Goal: Task Accomplishment & Management: Complete application form

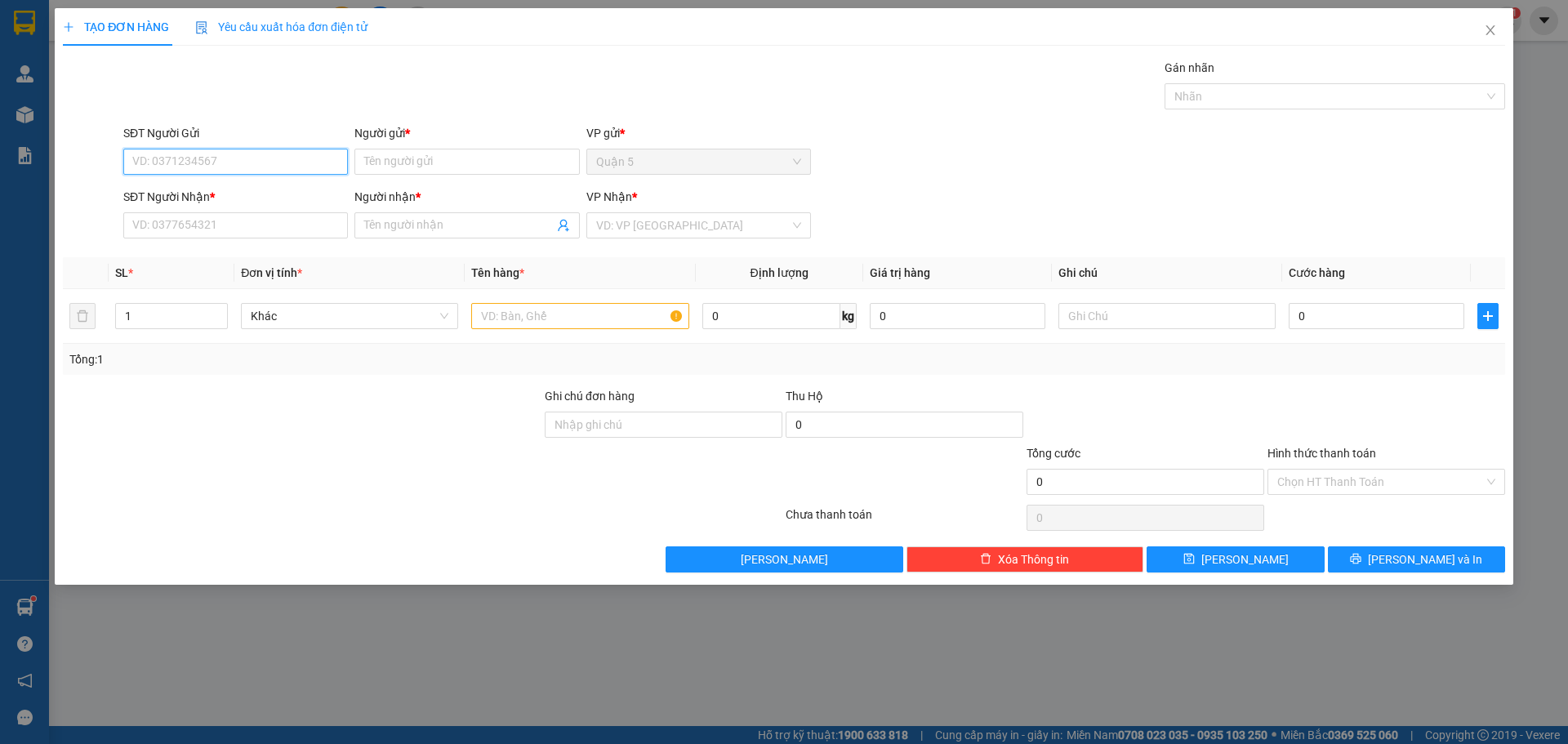
click at [193, 165] on input "SĐT Người Gửi" at bounding box center [235, 161] width 224 height 26
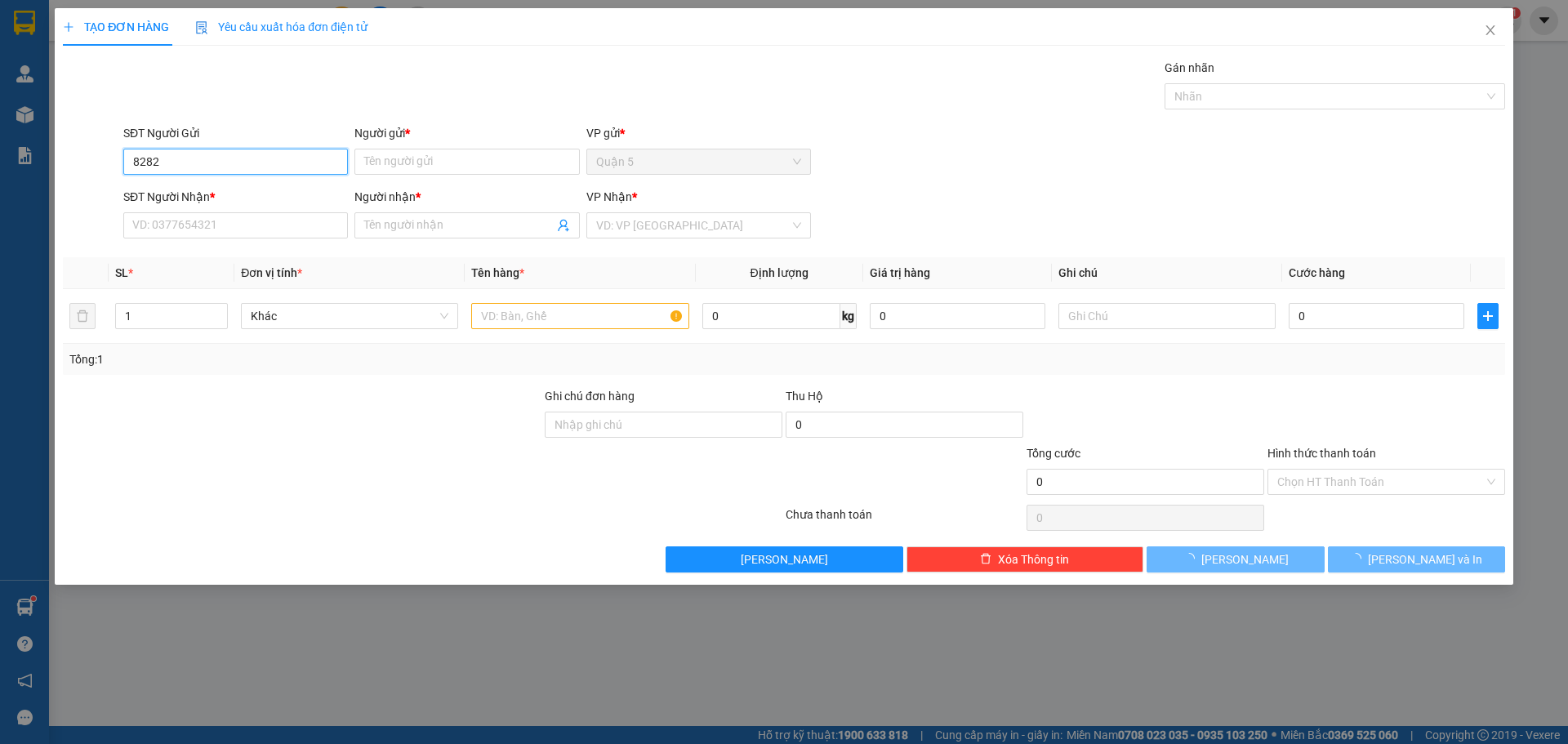
click at [193, 165] on input "8282" at bounding box center [235, 161] width 224 height 26
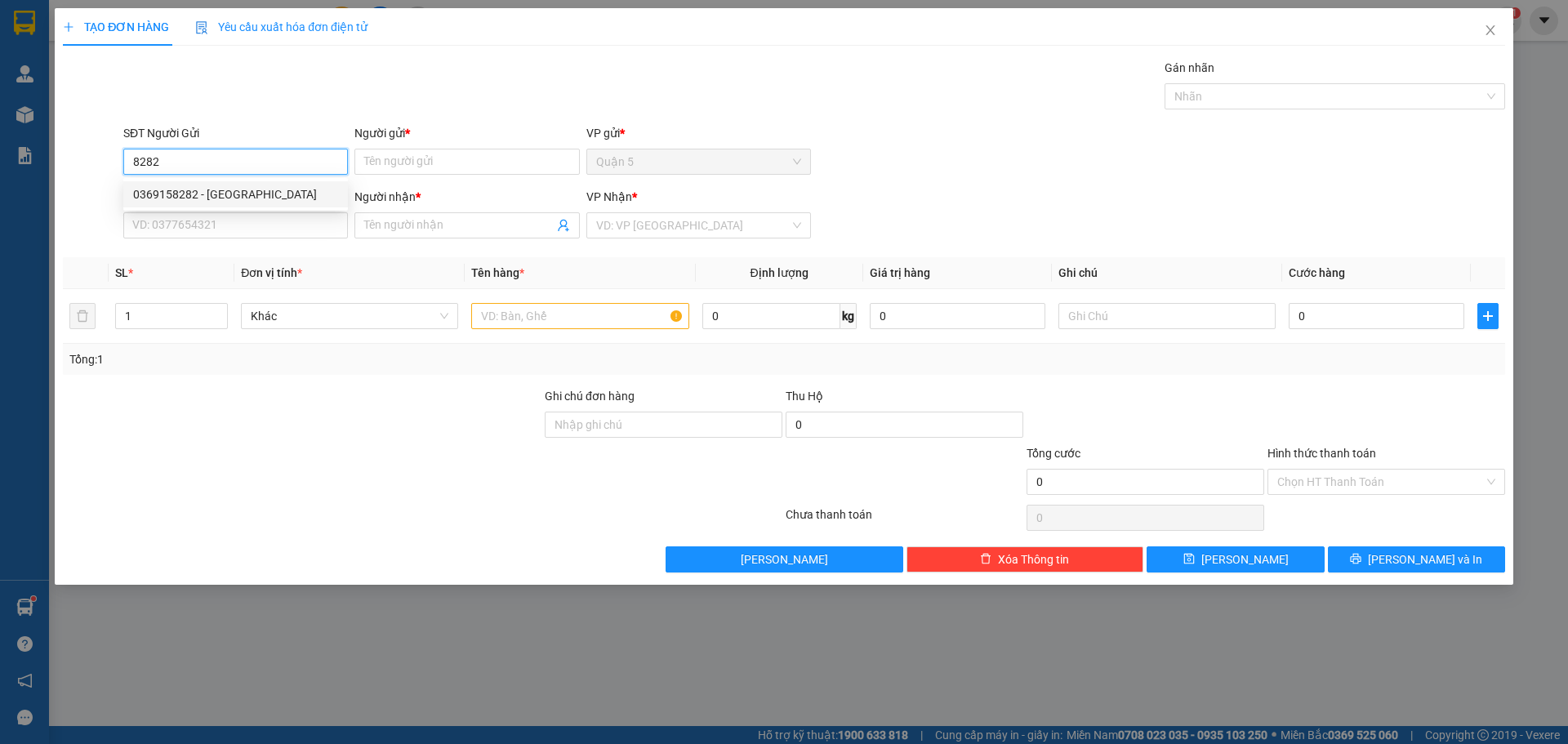
click at [214, 192] on div "0369158282 - [GEOGRAPHIC_DATA]" at bounding box center [235, 194] width 205 height 18
type input "0369158282"
type input "VIỆT NHẬT"
type input "0979275798"
type input "HÃN"
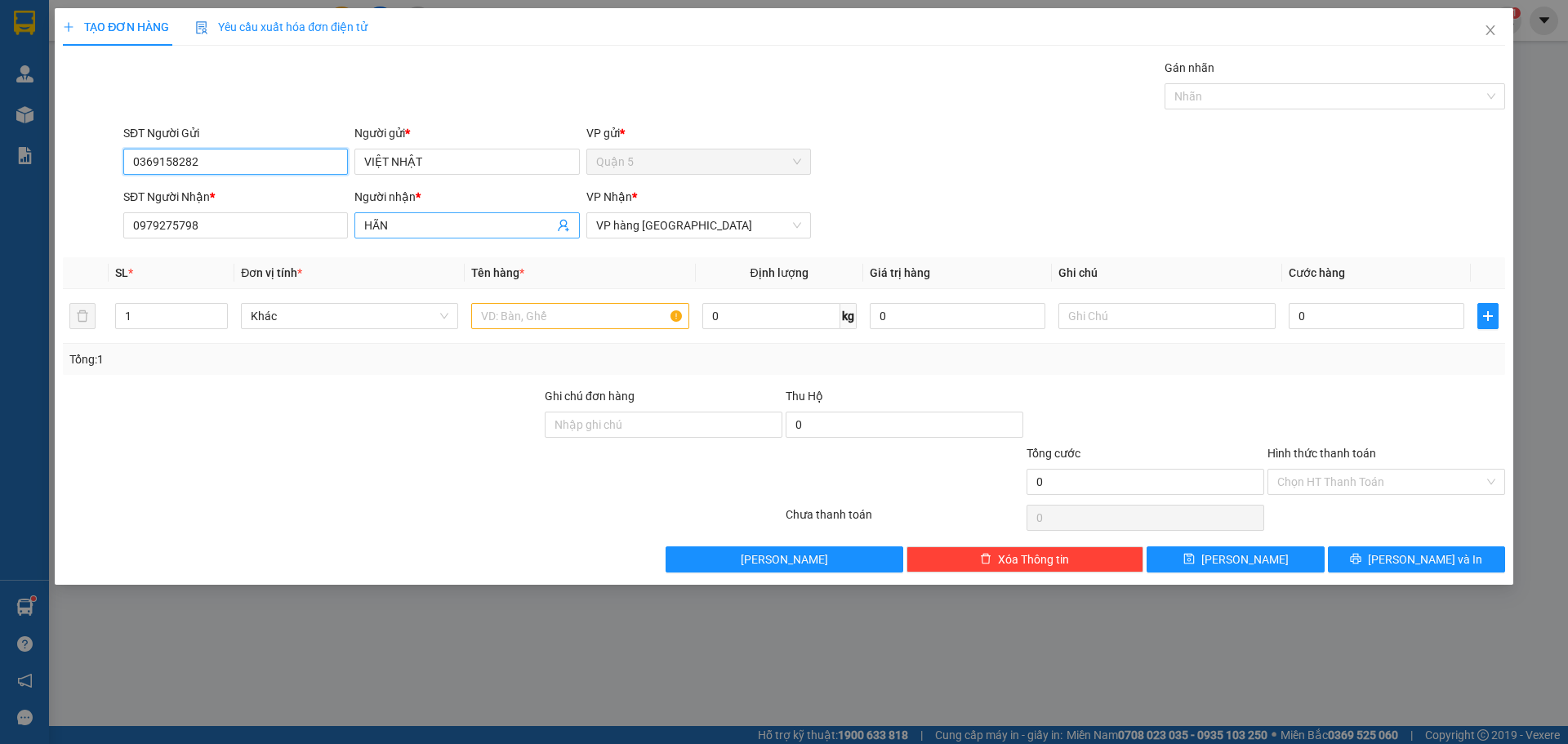
type input "0369158282"
drag, startPoint x: 414, startPoint y: 215, endPoint x: 293, endPoint y: 237, distance: 123.0
click at [293, 233] on div "SĐT Người Nhận * 0979275798 Người nhận * HÃN HÃN VP Nhận * VP hàng [GEOGRAPHIC_…" at bounding box center [814, 216] width 1389 height 57
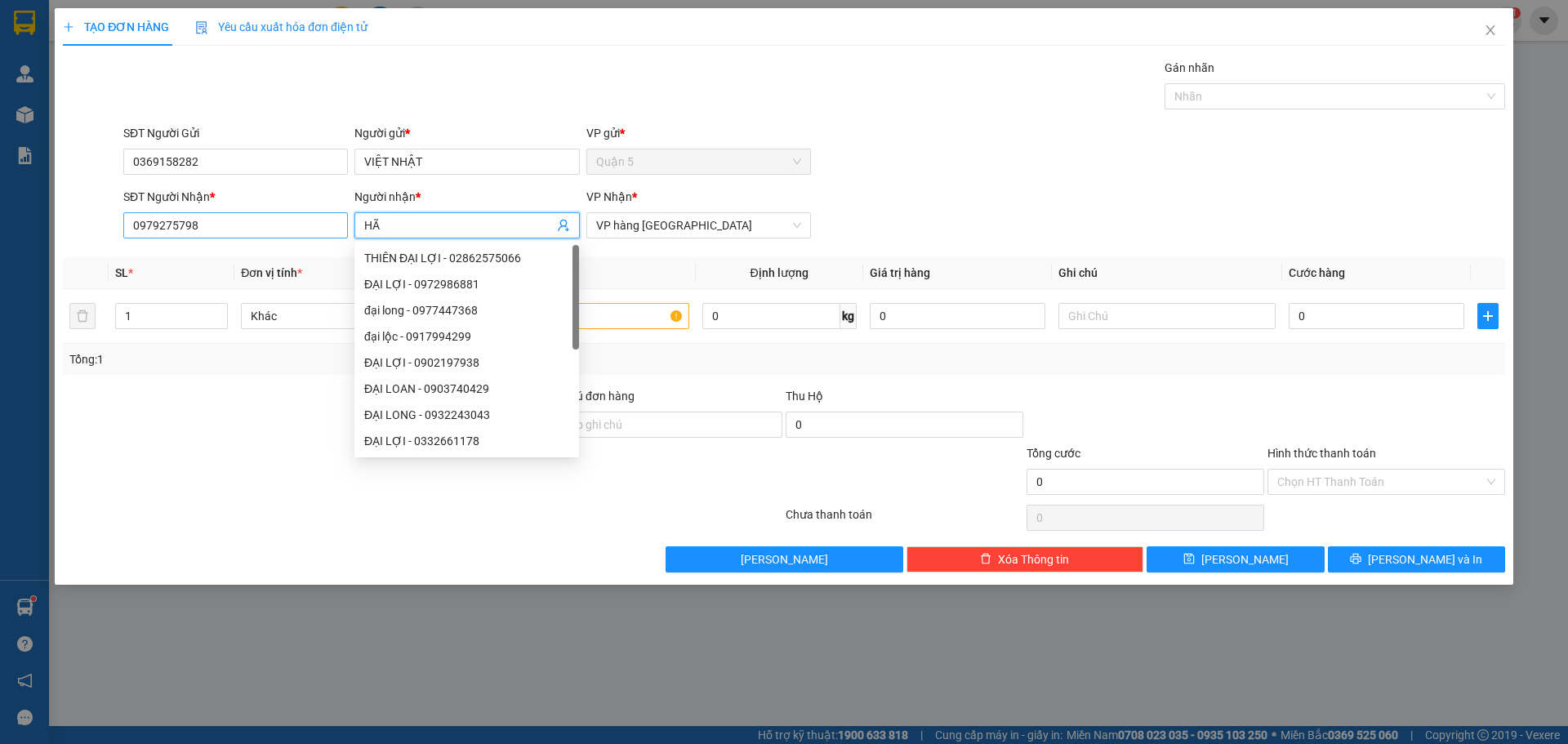
type input "H"
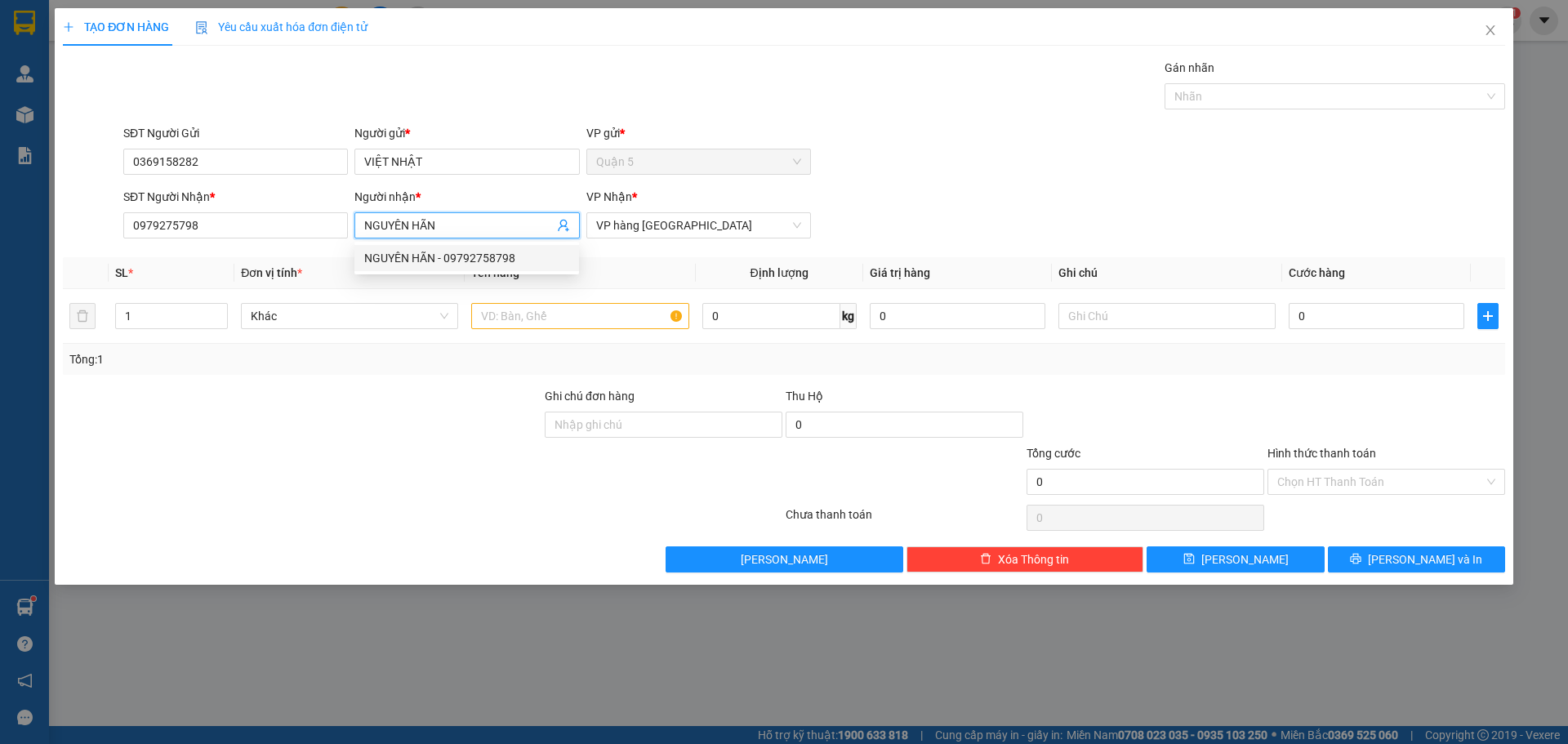
type input "NGUYÊN HÃN"
click at [402, 386] on div "Transit Pickup Surcharge Ids Transit Deliver Surcharge Ids Transit Deliver Surc…" at bounding box center [784, 316] width 1443 height 514
click at [567, 317] on input "text" at bounding box center [580, 316] width 218 height 26
click at [174, 318] on input "1" at bounding box center [171, 316] width 111 height 24
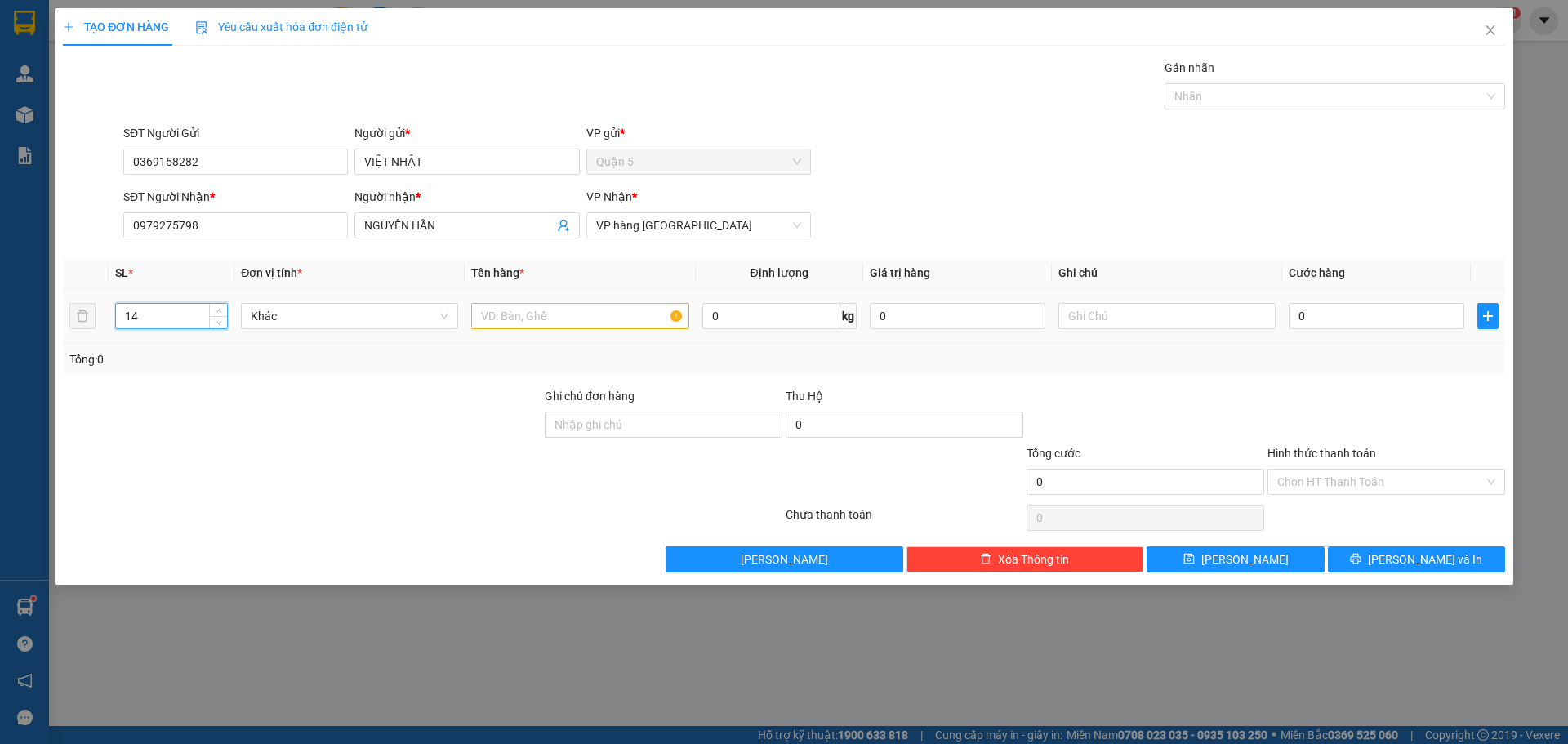
type input "14"
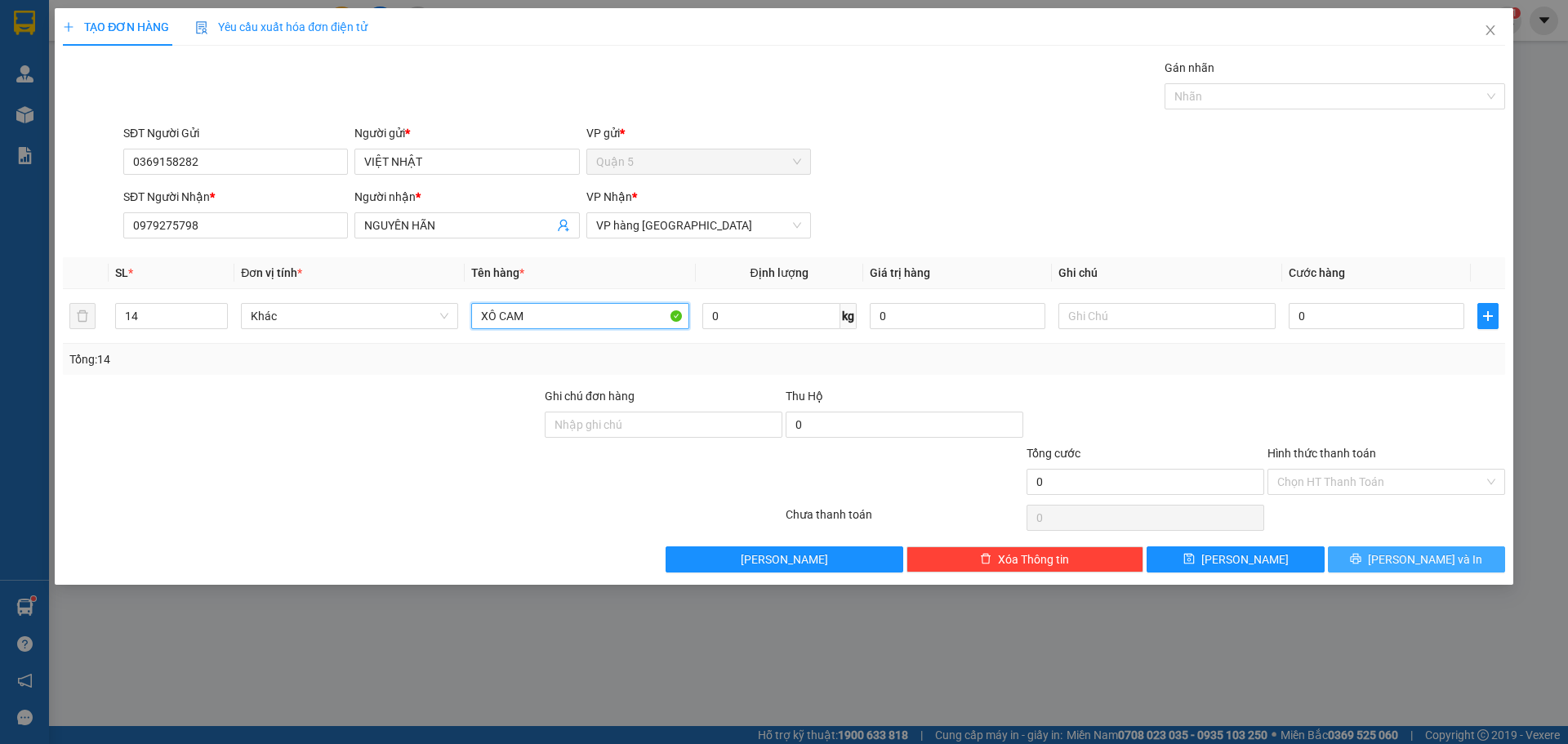
type input "XÔ CAM"
click at [1376, 561] on button "[PERSON_NAME] và In" at bounding box center [1417, 559] width 177 height 26
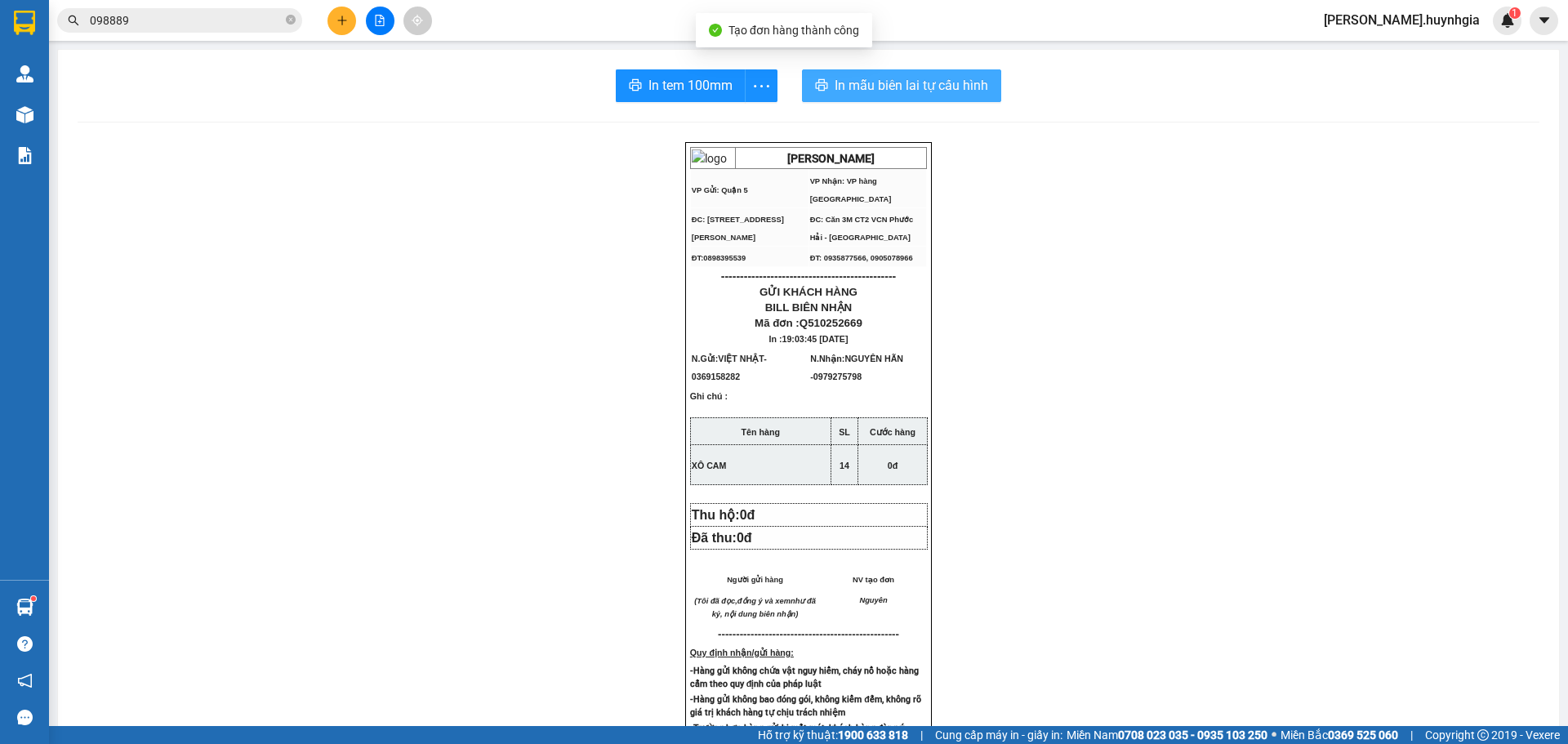
click at [893, 83] on span "In mẫu biên lai tự cấu hình" at bounding box center [912, 85] width 154 height 20
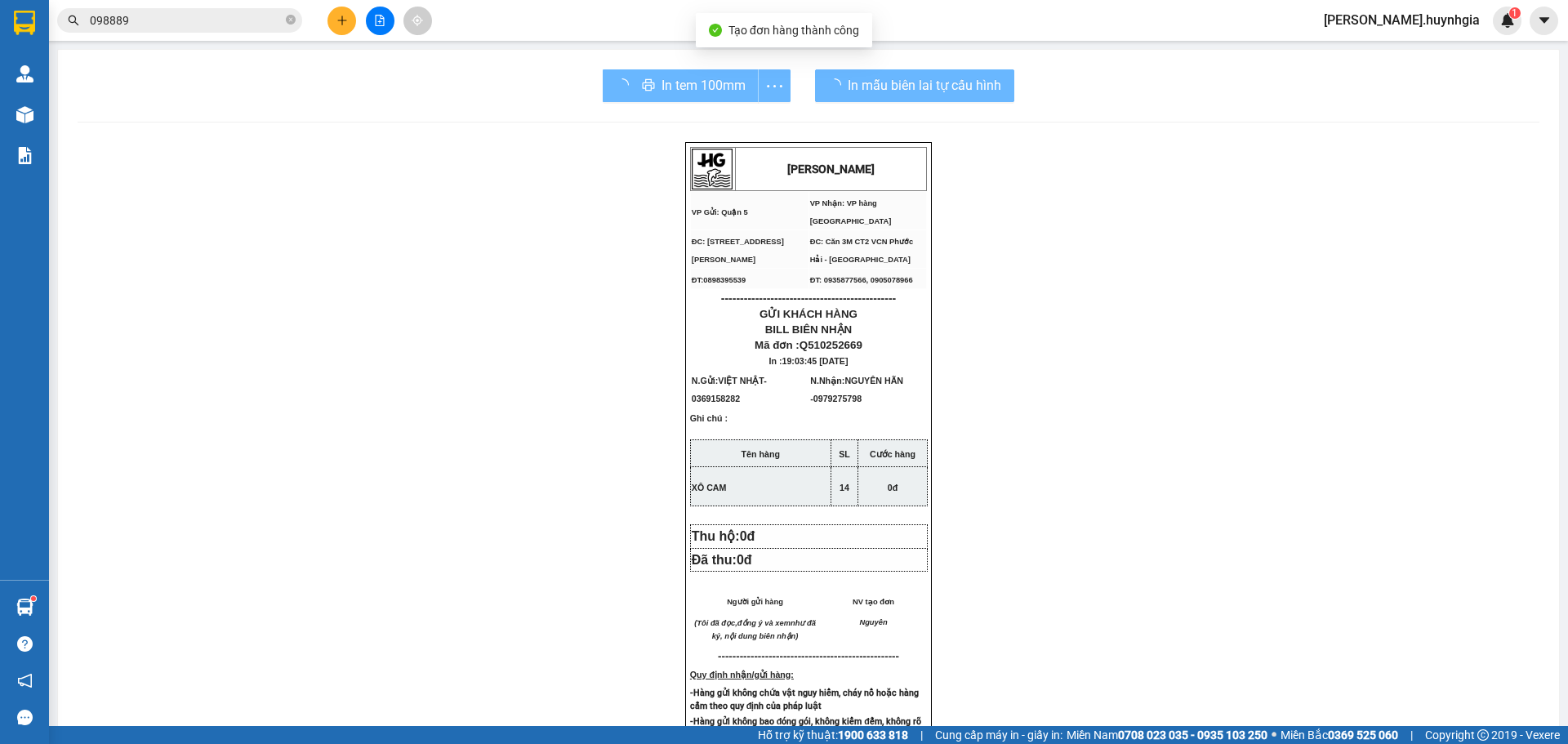
click at [698, 96] on button "In tem 100mm" at bounding box center [681, 86] width 156 height 33
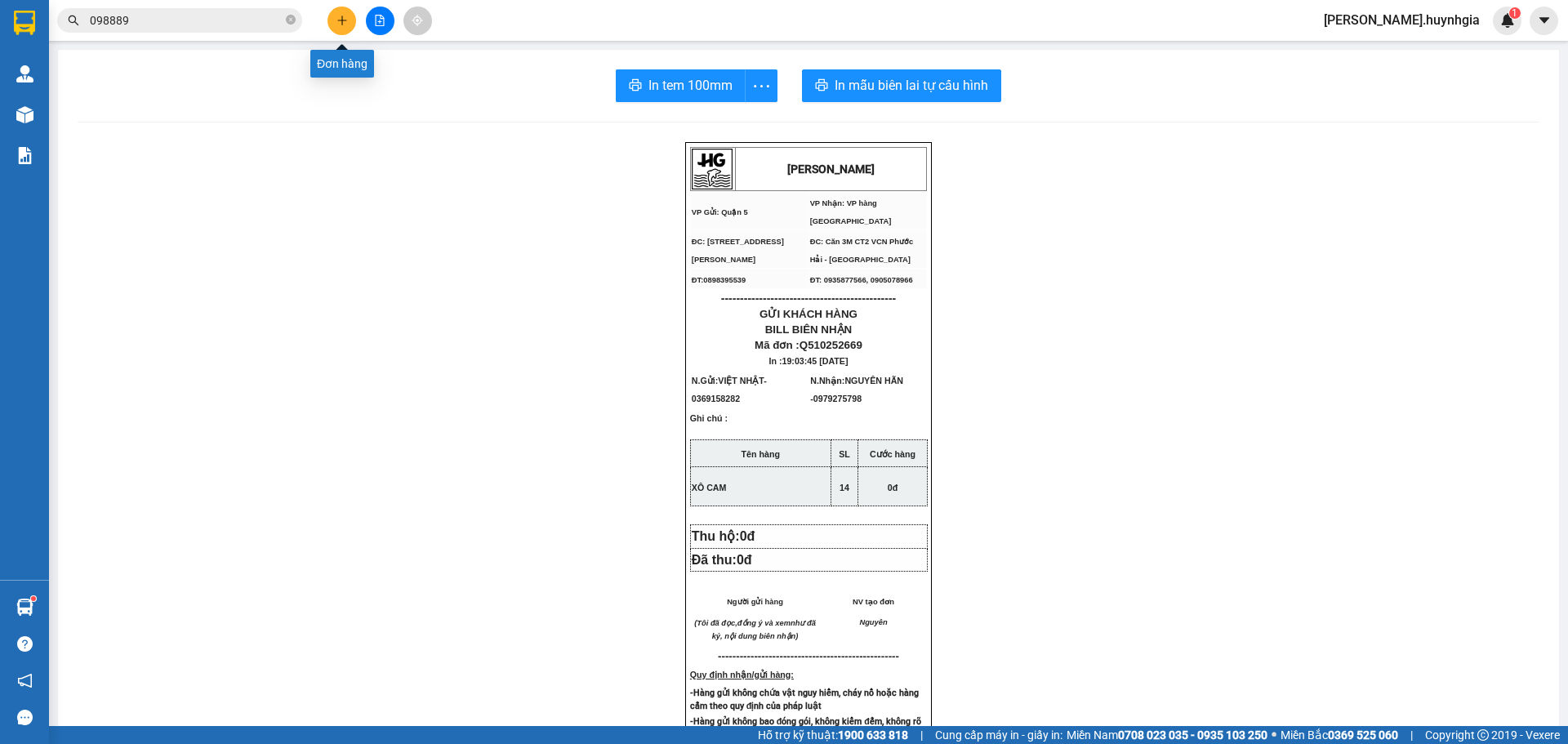
click at [337, 24] on icon "plus" at bounding box center [343, 20] width 12 height 12
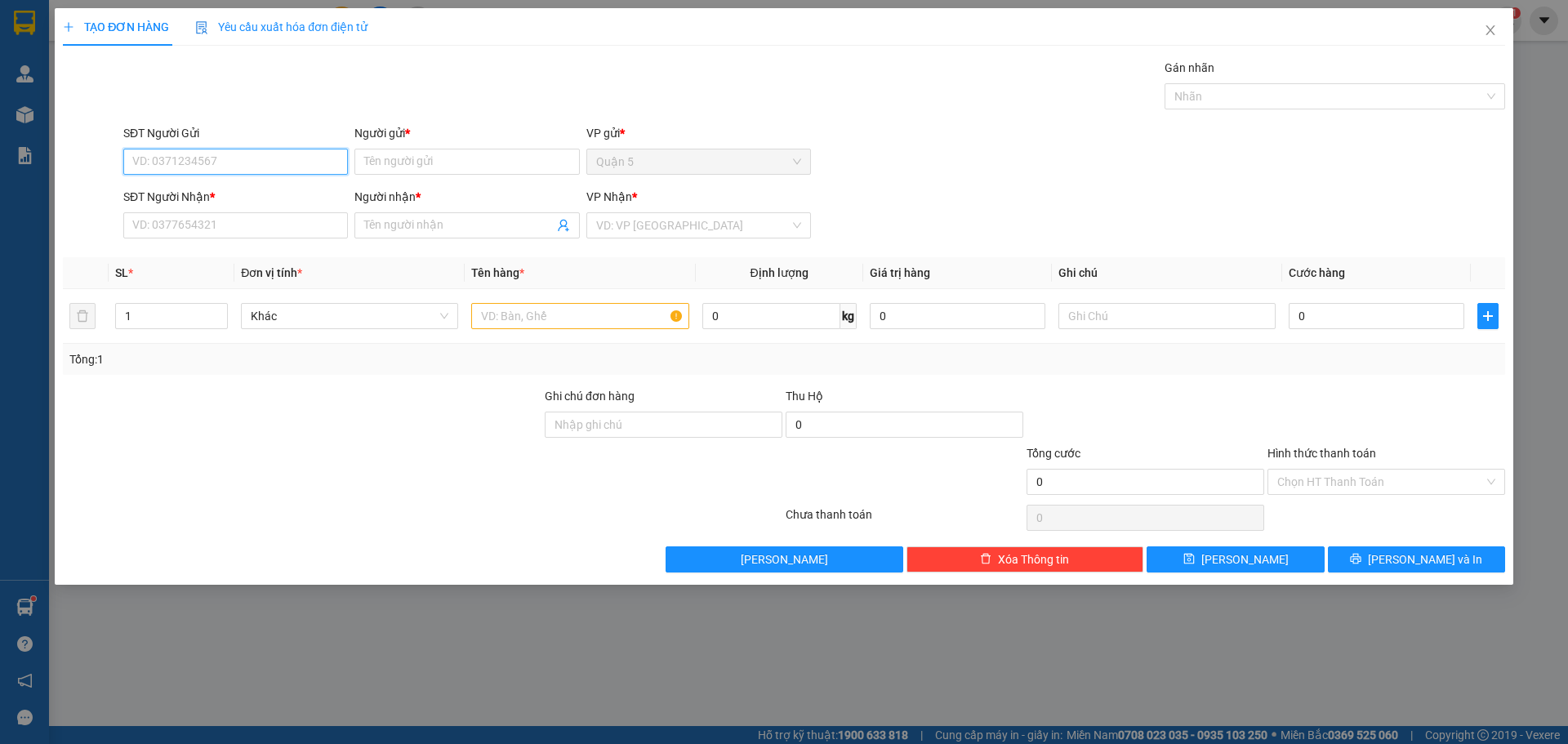
click at [299, 160] on input "SĐT Người Gửi" at bounding box center [235, 161] width 224 height 26
drag, startPoint x: 244, startPoint y: 218, endPoint x: 251, endPoint y: 209, distance: 11.4
click at [246, 221] on div "0869869369 - TUẤN" at bounding box center [235, 220] width 205 height 18
type input "0869869369"
type input "TUẤN"
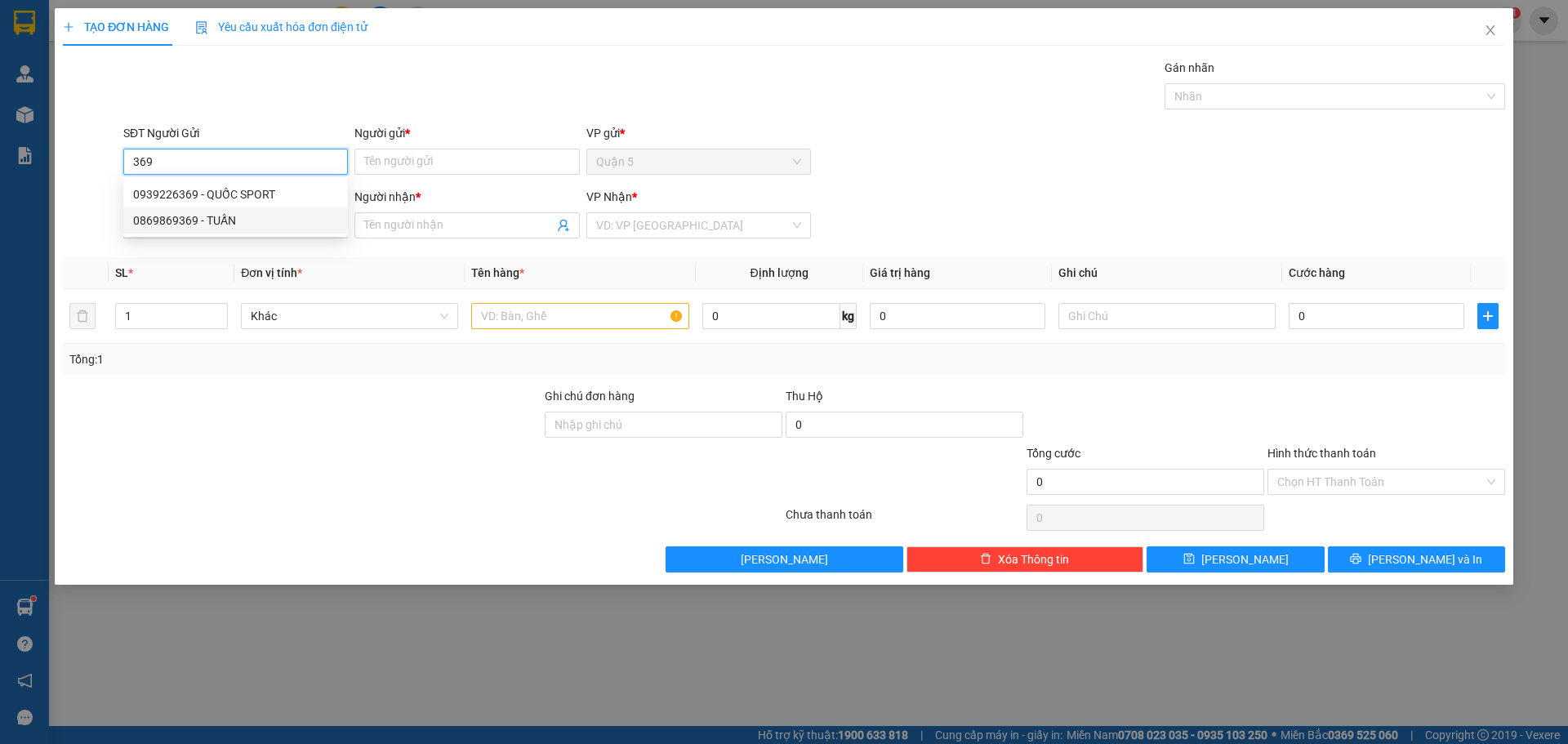
type input "0908410456"
type input "MINH"
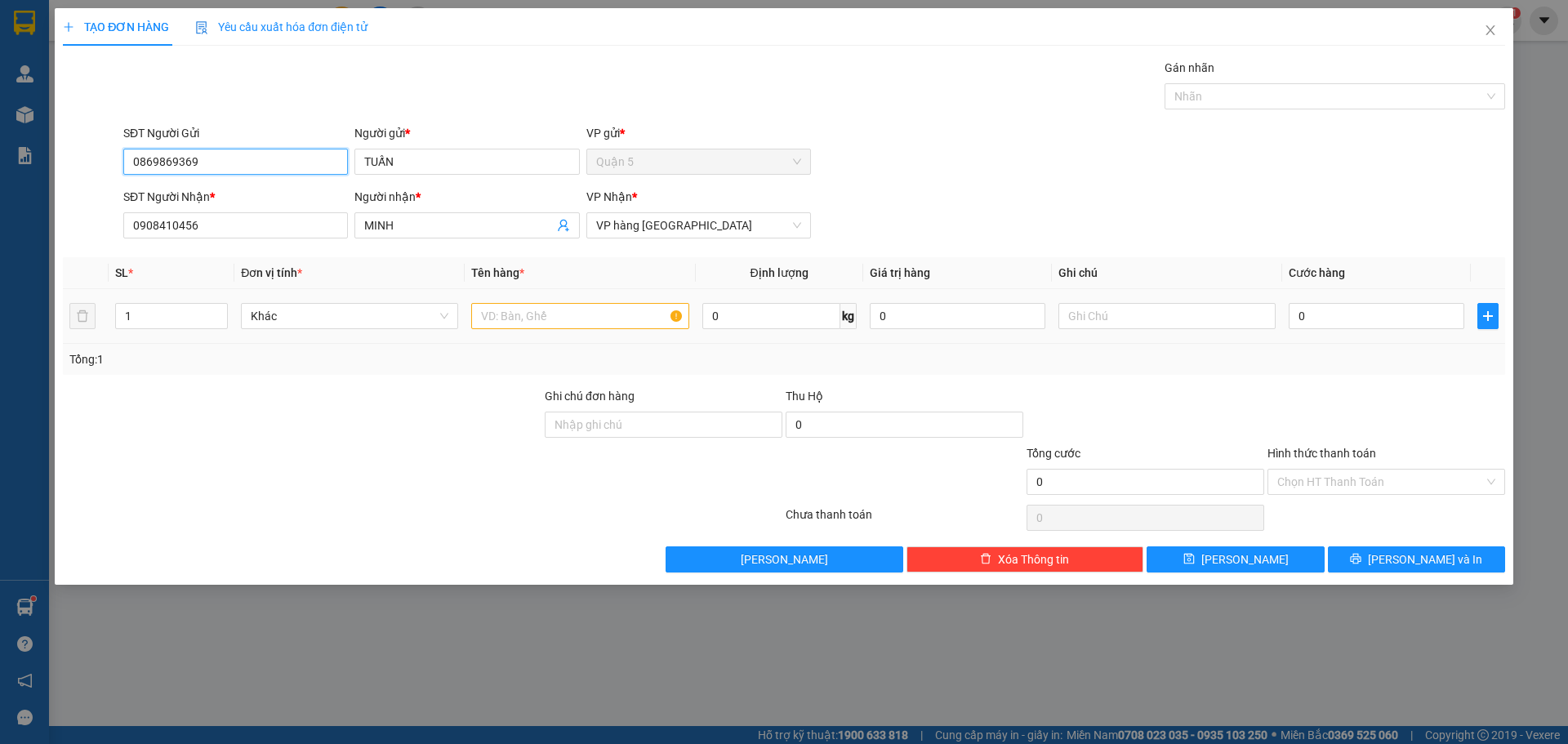
type input "0869869369"
click at [489, 312] on input "text" at bounding box center [580, 316] width 218 height 26
type input "2"
drag, startPoint x: 218, startPoint y: 305, endPoint x: 228, endPoint y: 309, distance: 10.8
click at [218, 305] on span "Increase Value" at bounding box center [218, 310] width 18 height 13
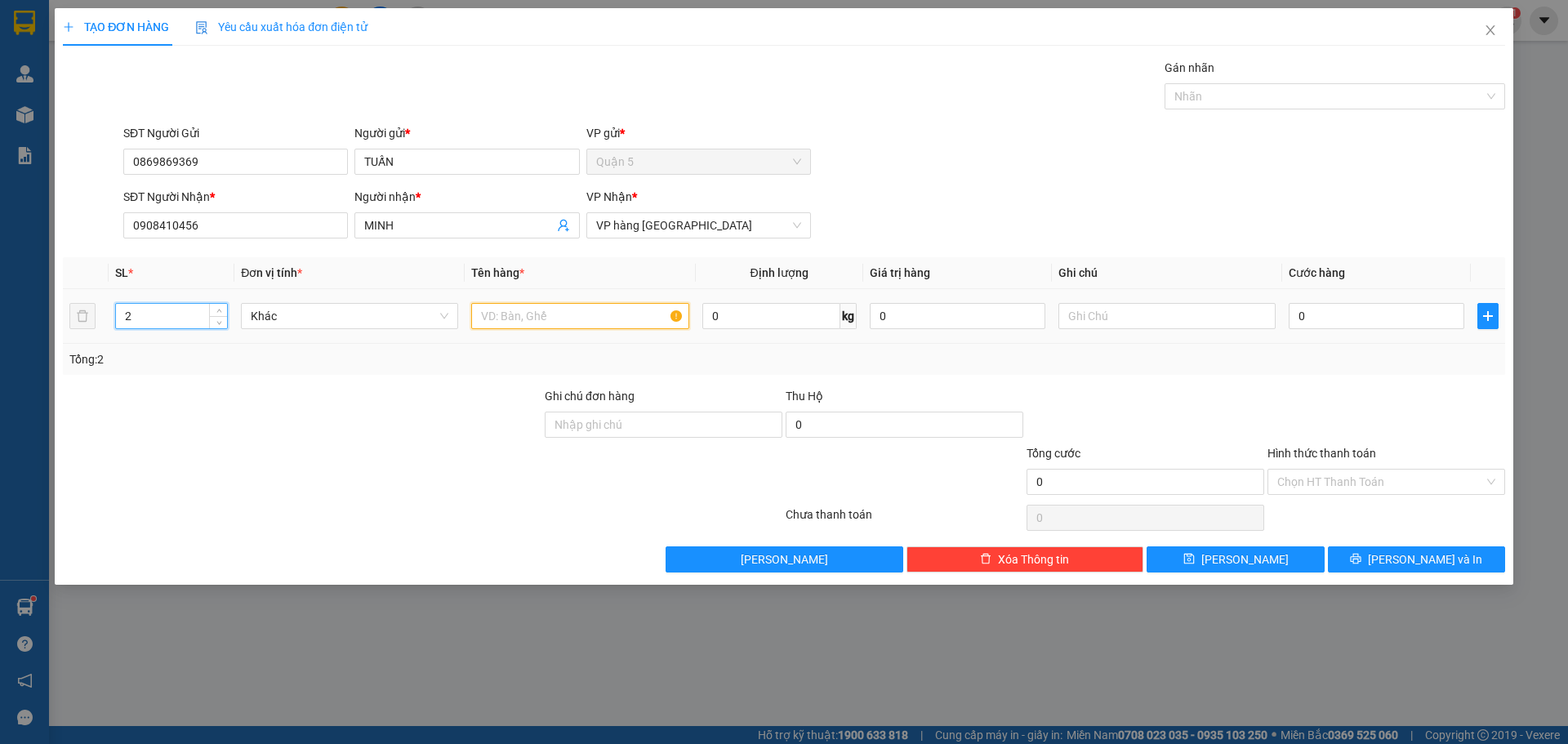
click at [511, 310] on input "text" at bounding box center [580, 316] width 218 height 26
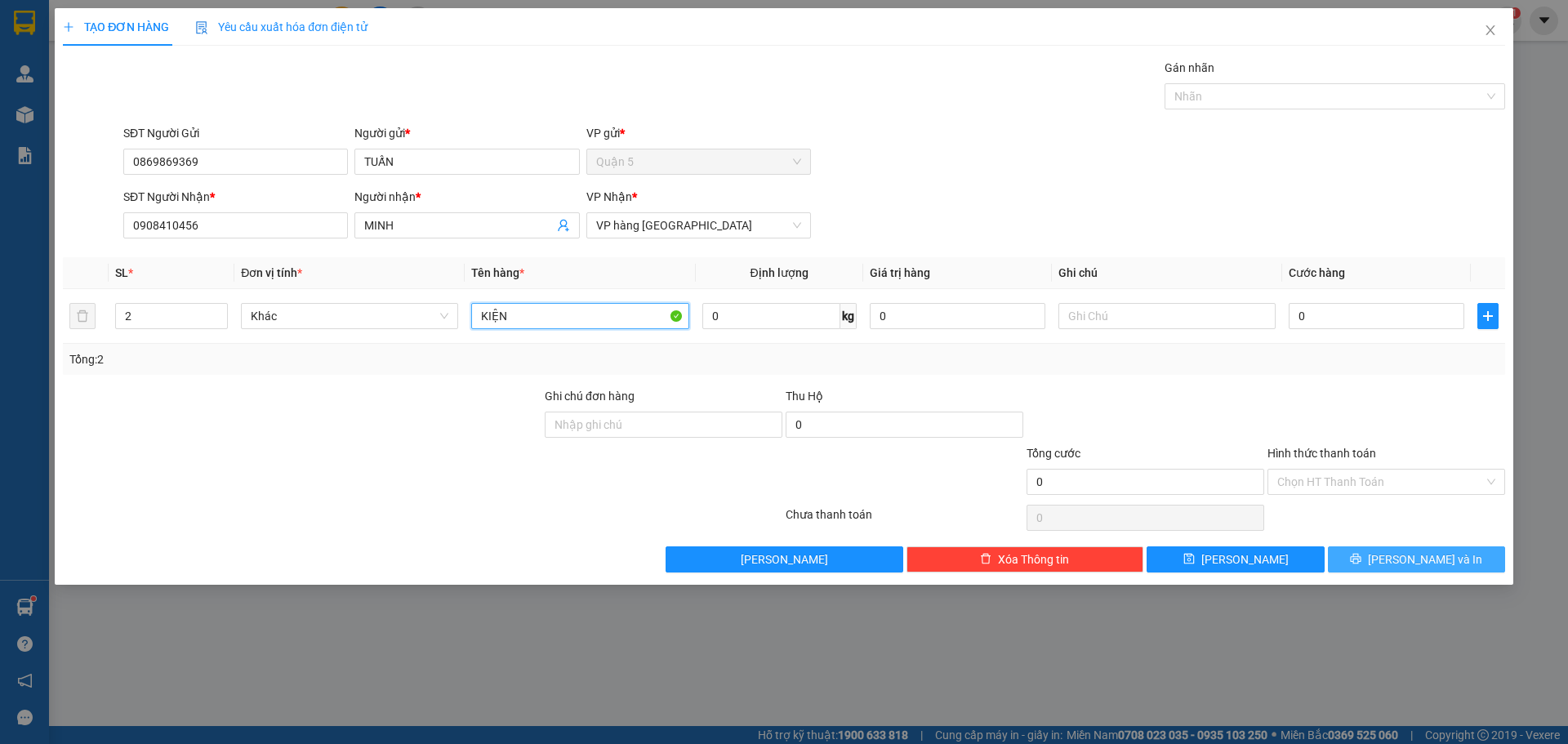
type input "KIỆN"
click at [1389, 552] on button "[PERSON_NAME] và In" at bounding box center [1417, 559] width 177 height 26
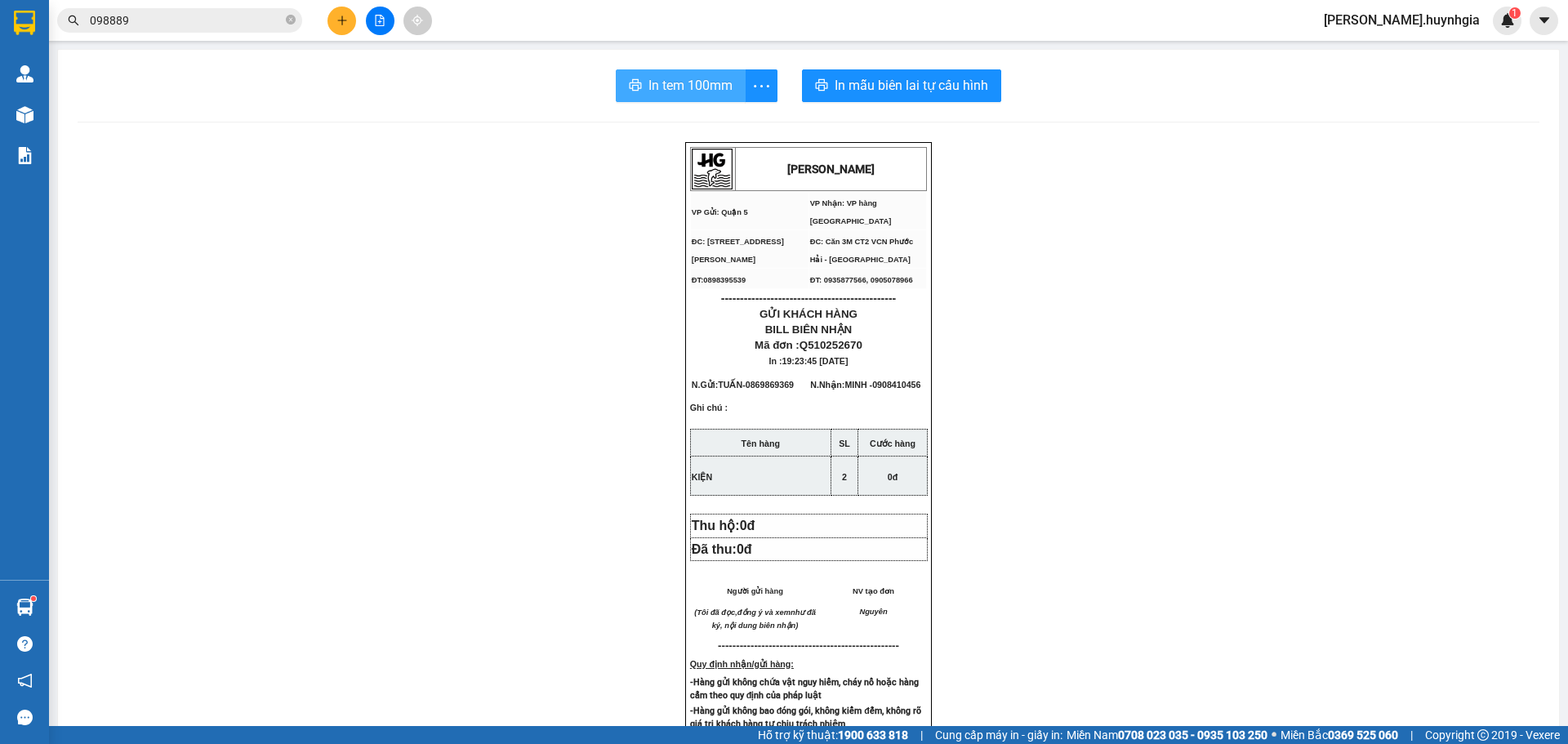
click at [698, 84] on span "In tem 100mm" at bounding box center [690, 85] width 84 height 20
click at [937, 78] on span "In mẫu biên lai tự cấu hình" at bounding box center [912, 85] width 154 height 20
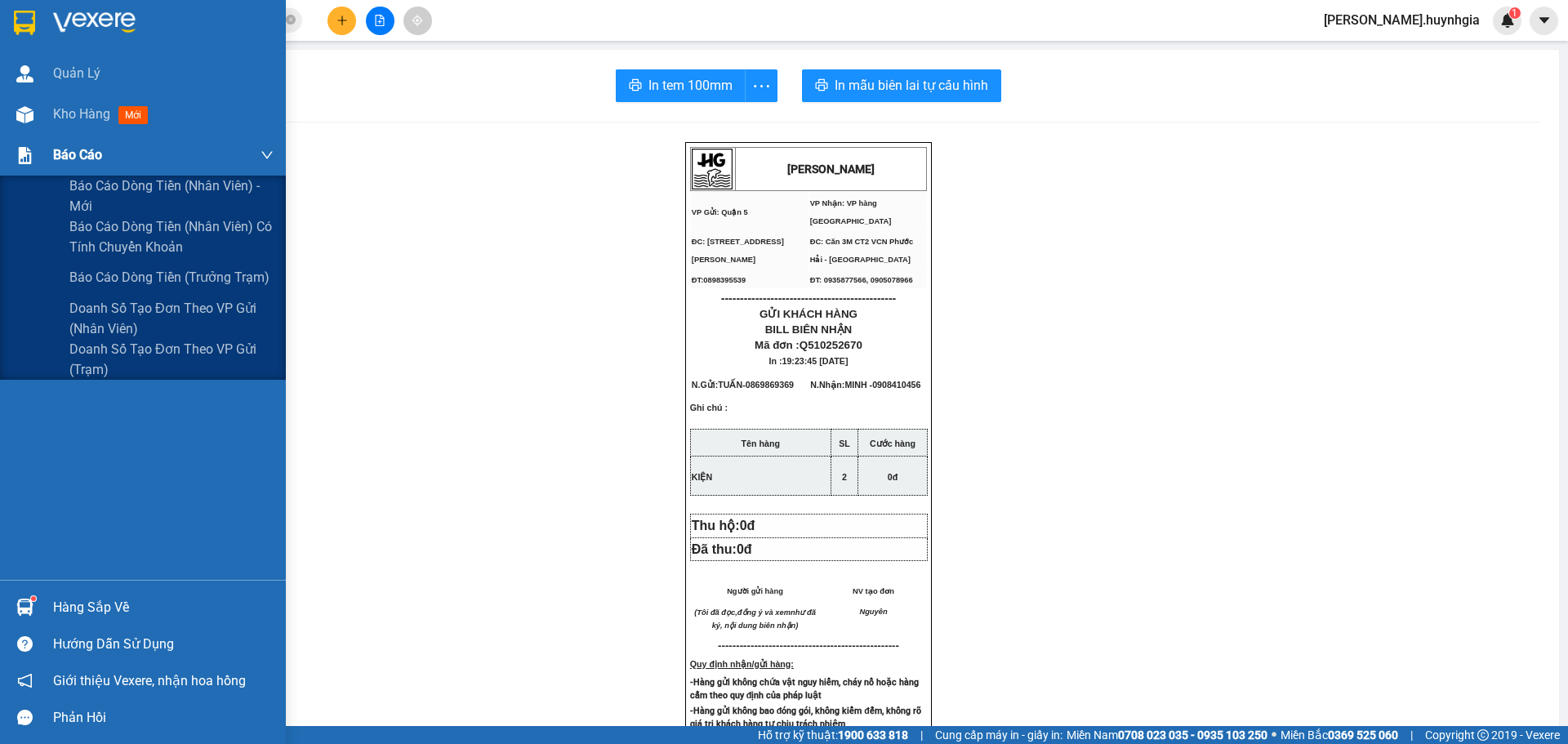
drag, startPoint x: 46, startPoint y: 168, endPoint x: 55, endPoint y: 170, distance: 9.2
click at [48, 165] on div "Báo cáo" at bounding box center [142, 155] width 286 height 40
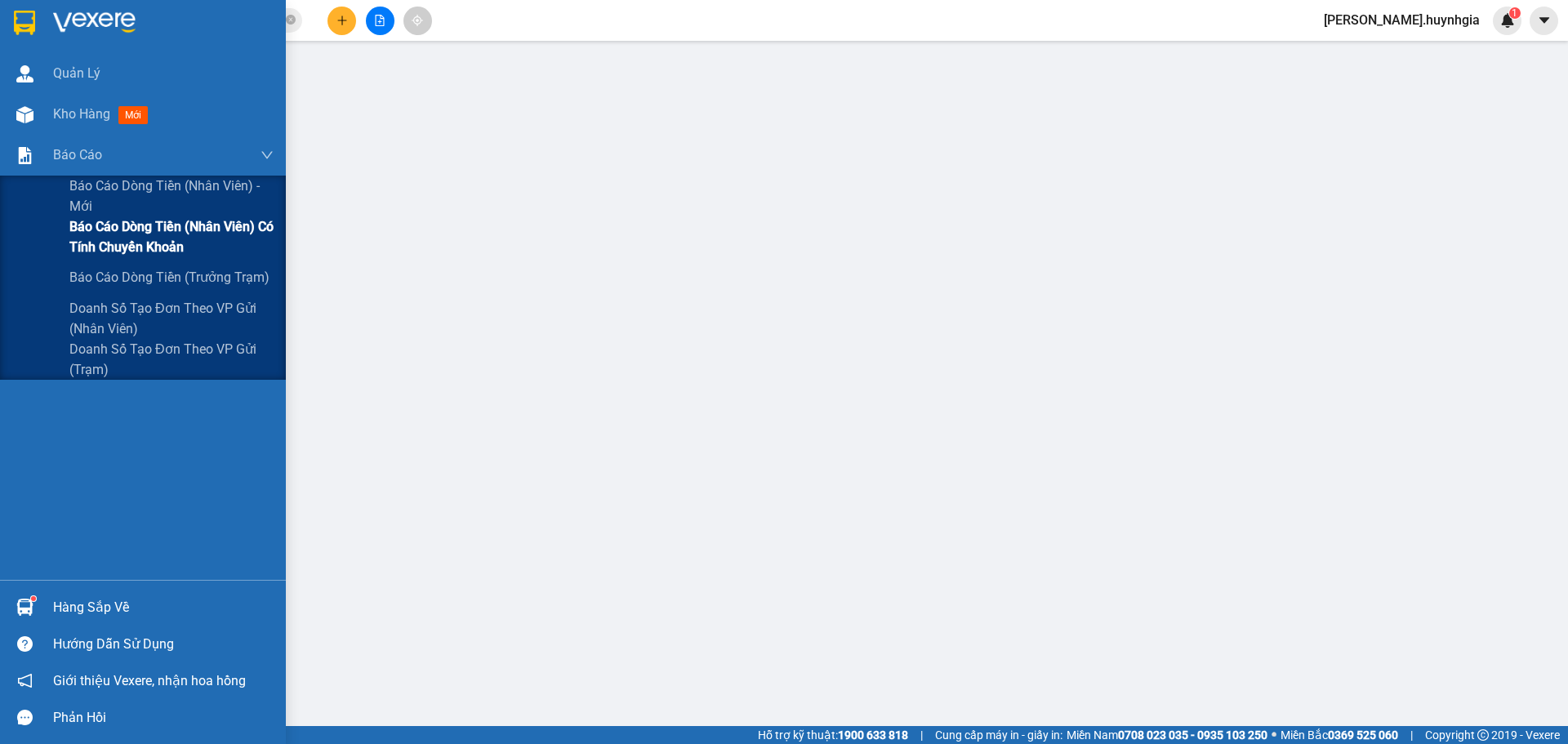
click at [127, 219] on span "Báo cáo dòng tiền (nhân viên) có tính chuyển khoản" at bounding box center [171, 237] width 204 height 40
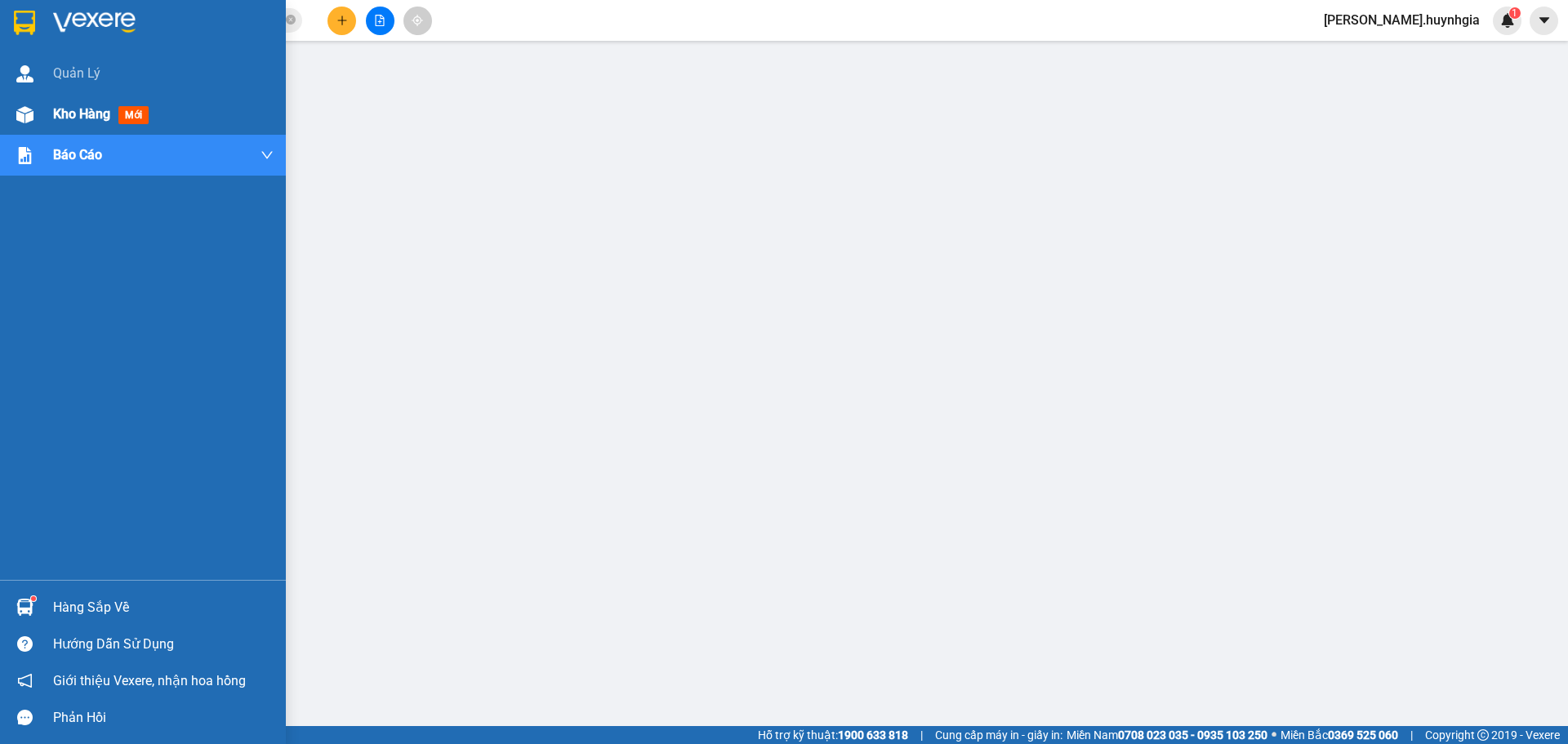
click at [24, 113] on img at bounding box center [25, 115] width 17 height 17
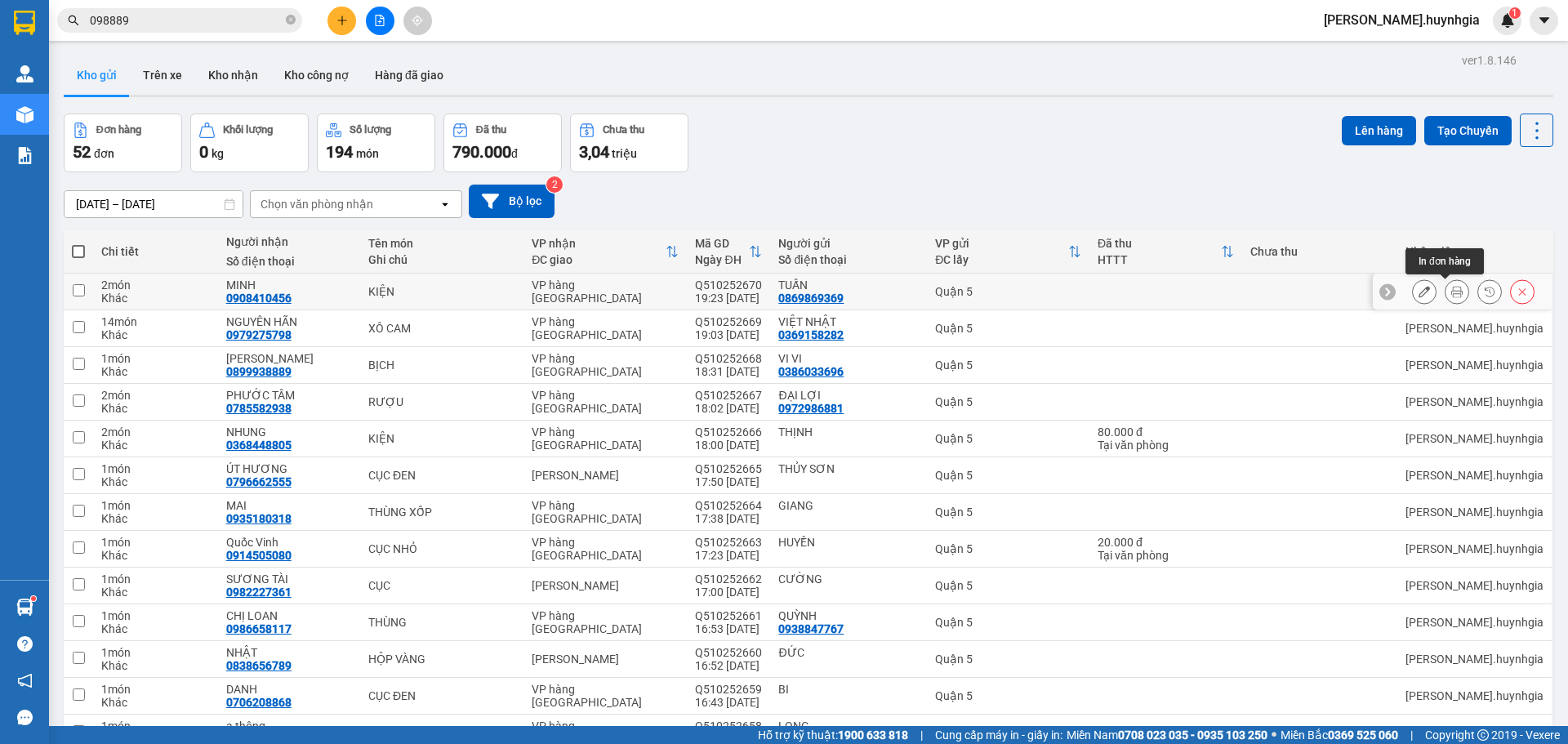
click at [1446, 295] on button at bounding box center [1457, 293] width 23 height 29
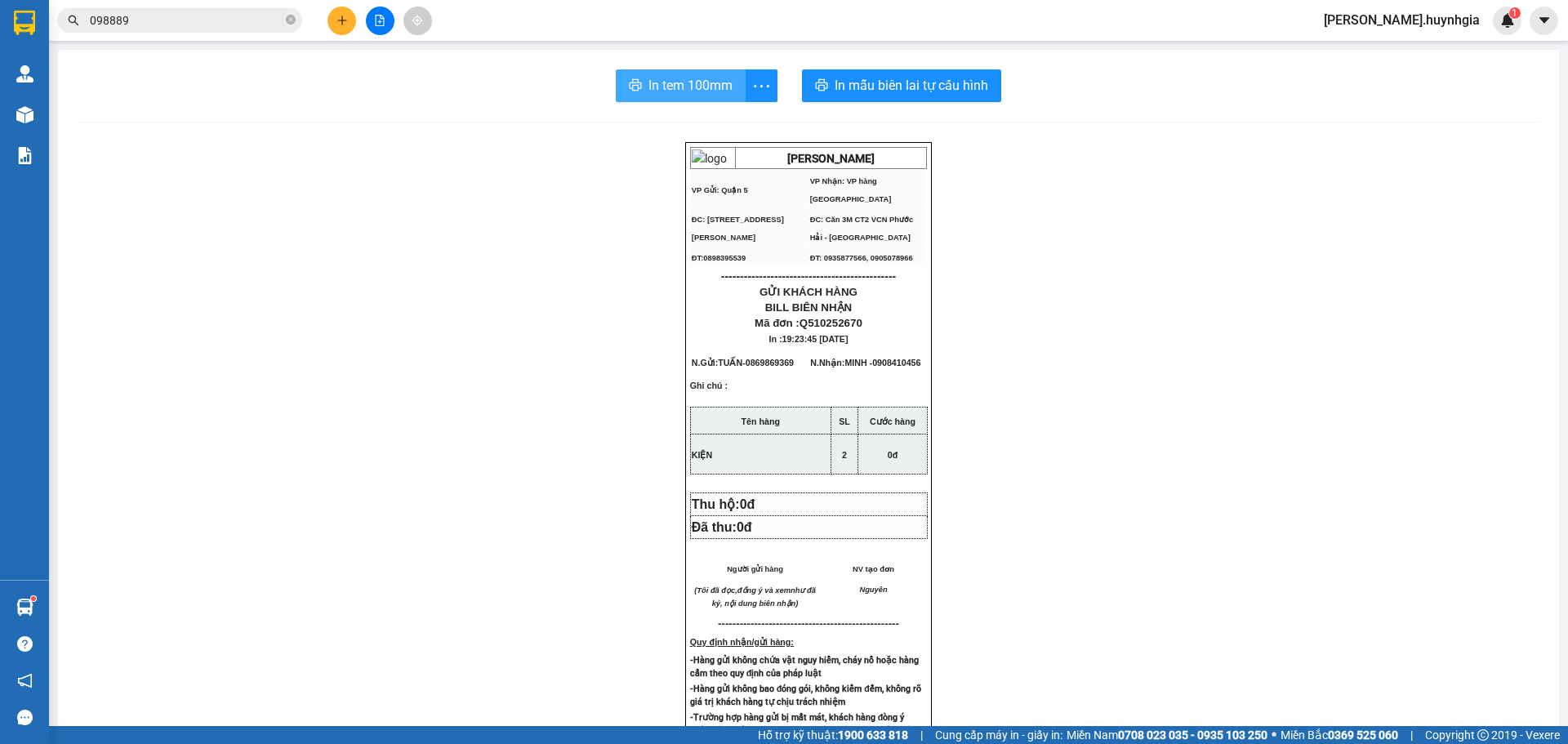
click at [672, 73] on button "In tem 100mm" at bounding box center [681, 86] width 130 height 33
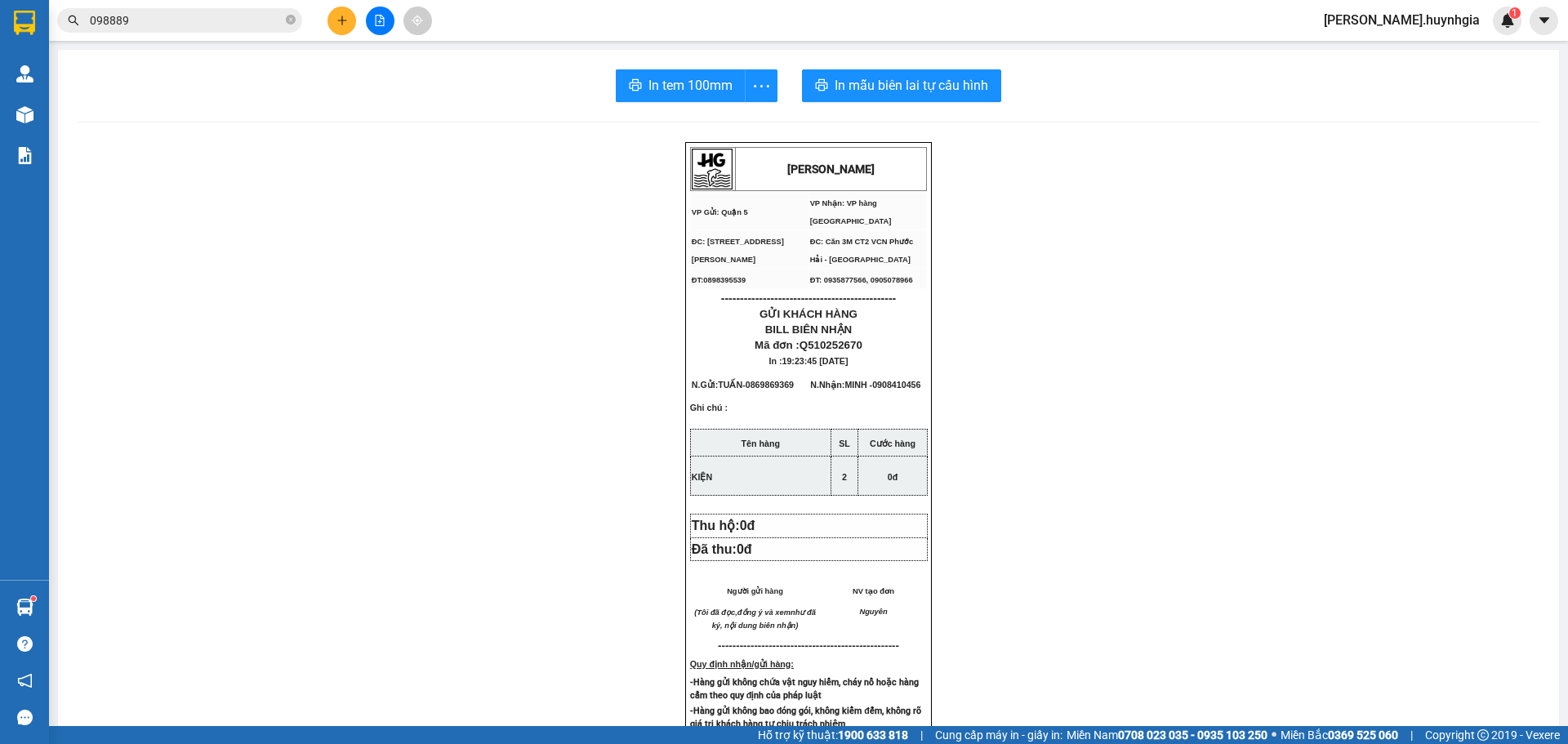
drag, startPoint x: 334, startPoint y: 19, endPoint x: 341, endPoint y: 13, distance: 9.2
click at [341, 13] on button at bounding box center [342, 21] width 29 height 29
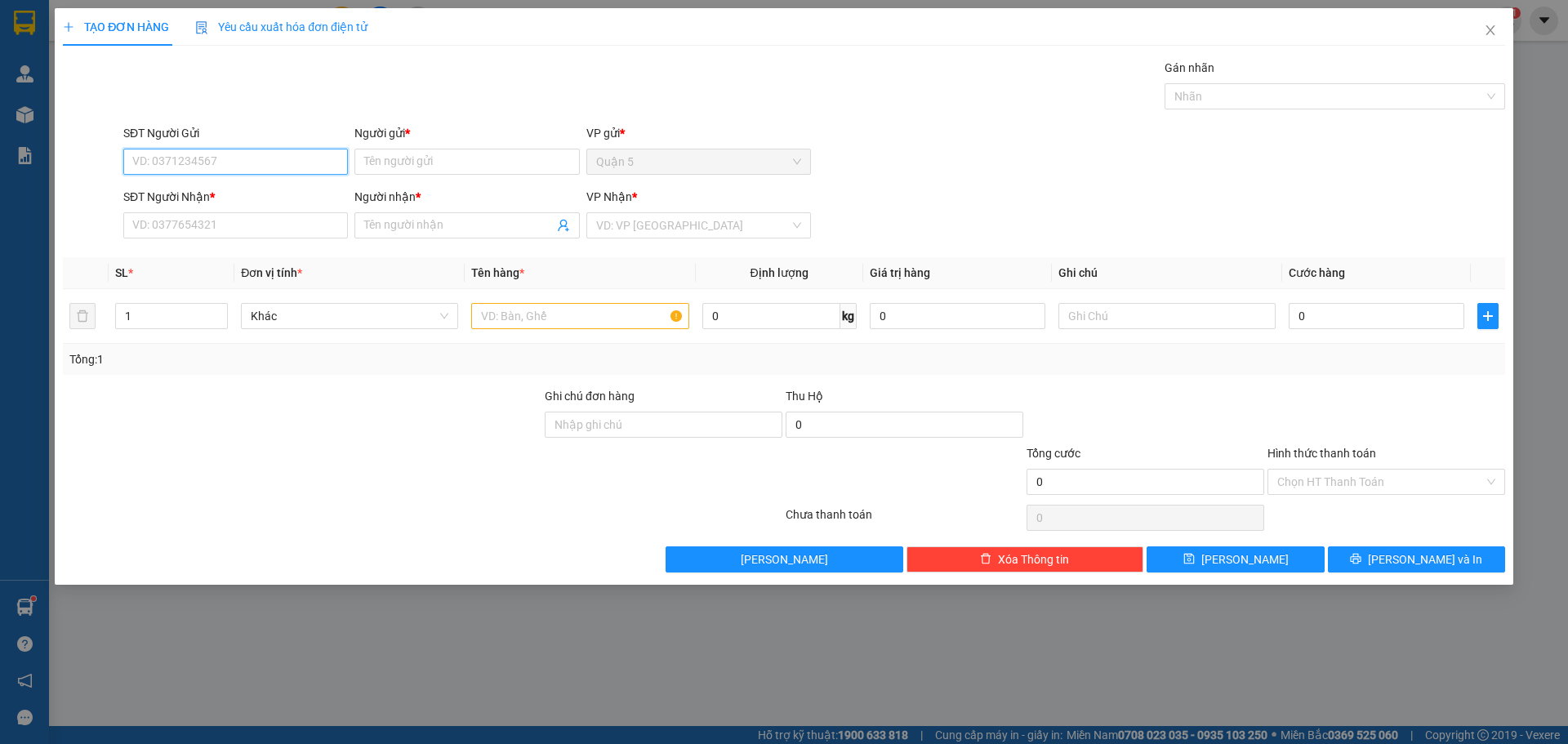
click at [170, 160] on input "SĐT Người Gửi" at bounding box center [235, 161] width 224 height 26
click at [224, 167] on input "183" at bounding box center [235, 161] width 224 height 26
click at [218, 197] on div "0903997183 - a phương" at bounding box center [235, 194] width 205 height 18
type input "0903997183"
type input "a phương"
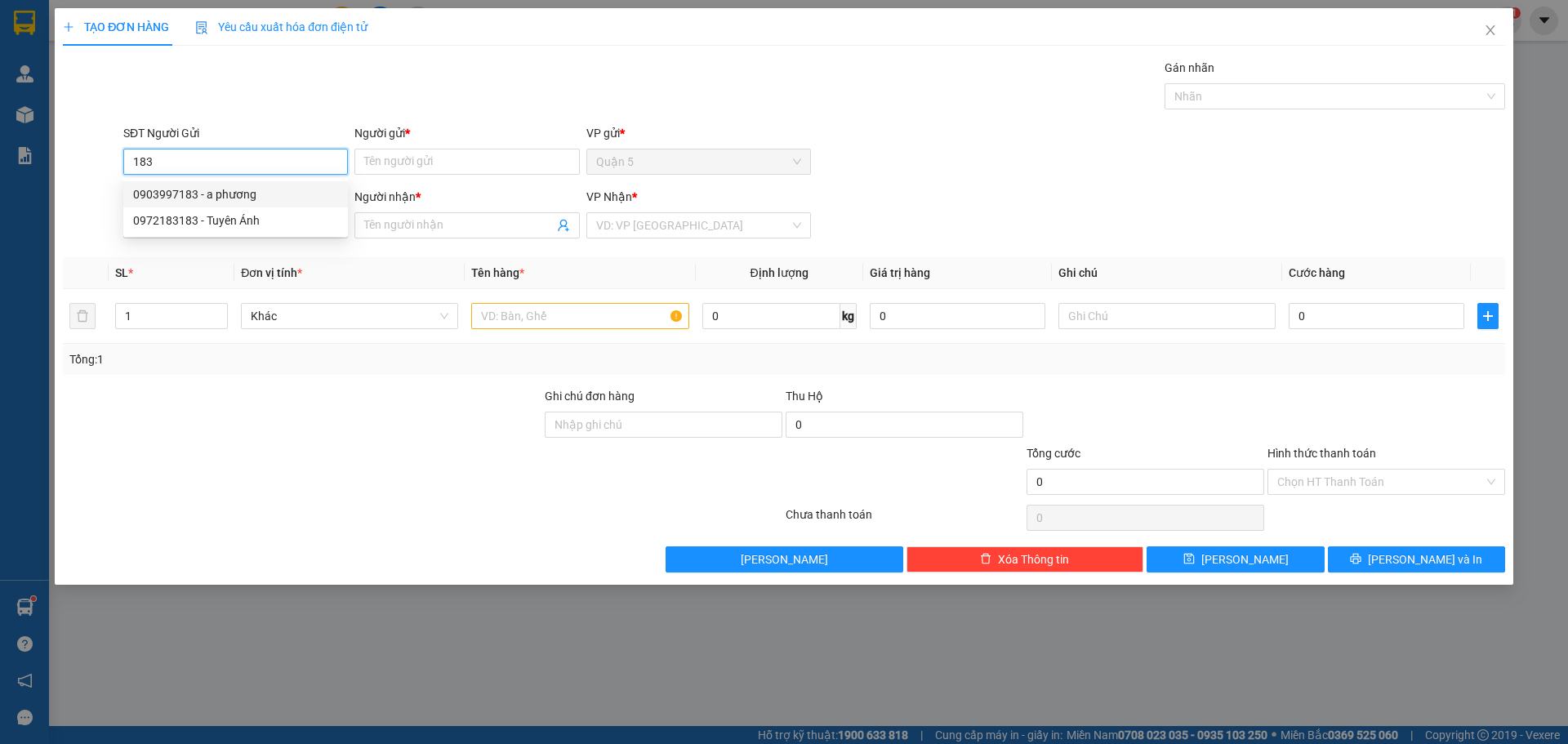
type input "0963616910"
type input "TUẤN CF ( TÙNG )"
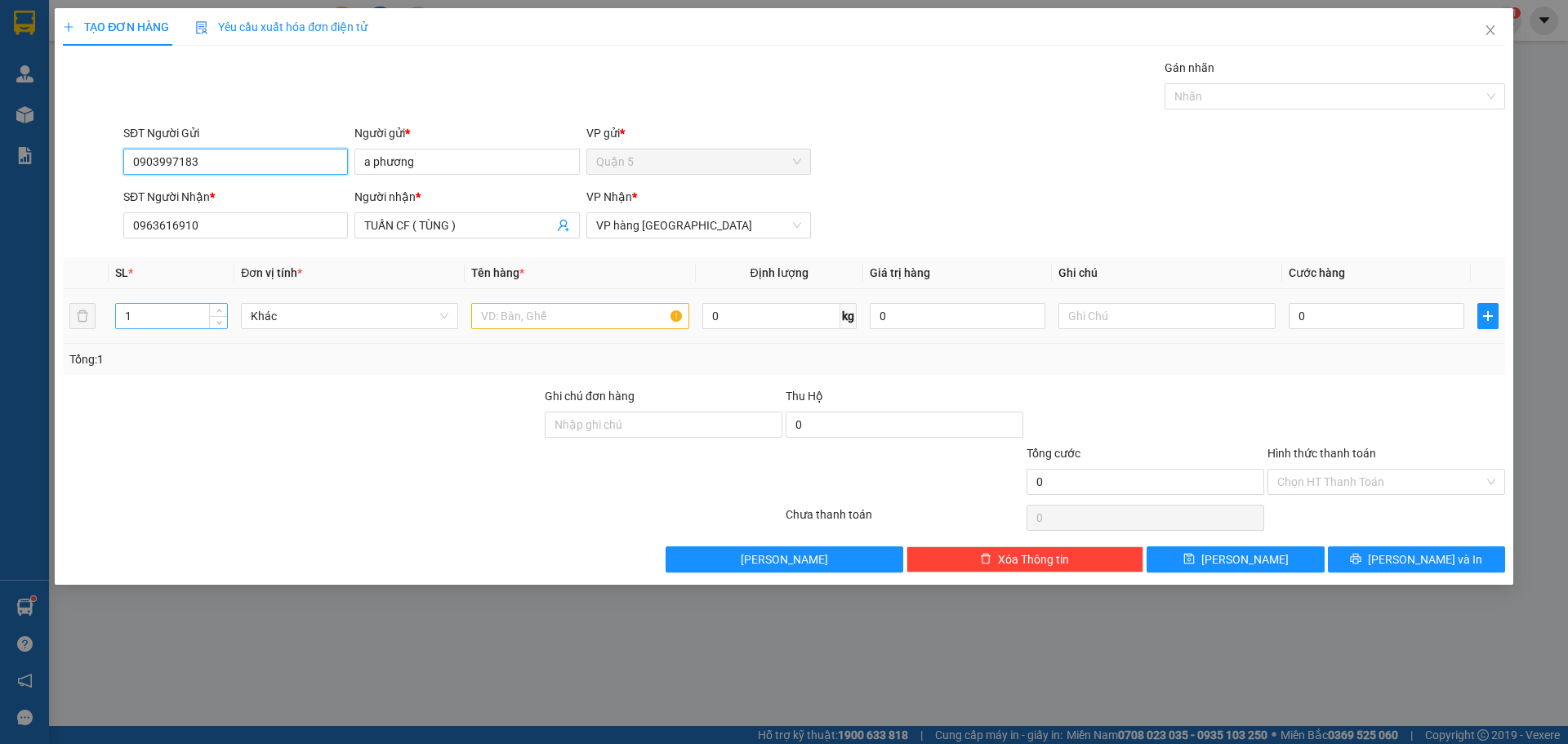
type input "0903997183"
click at [186, 309] on input "1" at bounding box center [171, 316] width 111 height 24
type input "14"
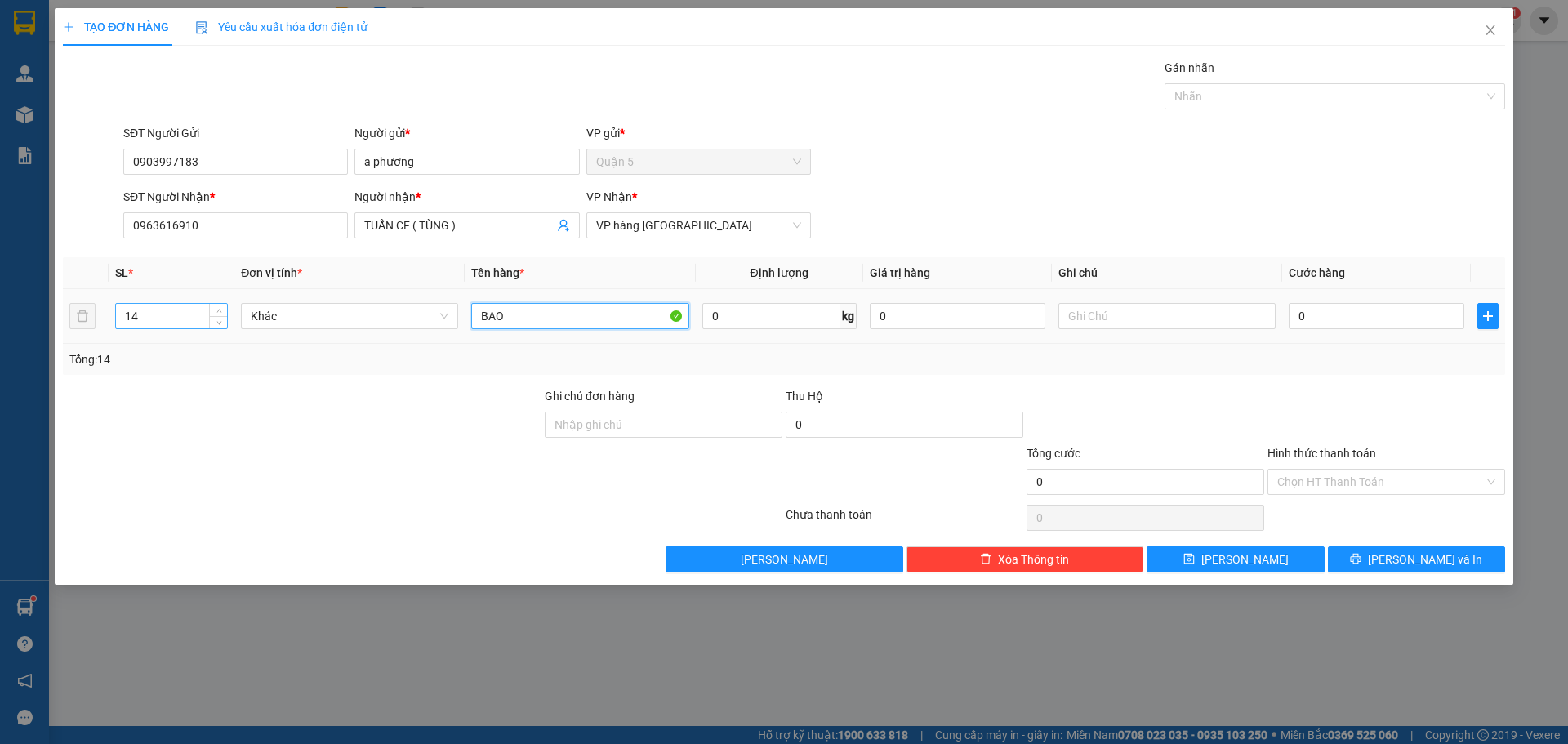
type input "BAO"
type input "0"
click at [1293, 375] on div "Transit Pickup Surcharge Ids Transit Deliver Surcharge Ids Transit Deliver Surc…" at bounding box center [784, 316] width 1443 height 514
click at [1303, 490] on input "Hình thức thanh toán" at bounding box center [1380, 481] width 207 height 24
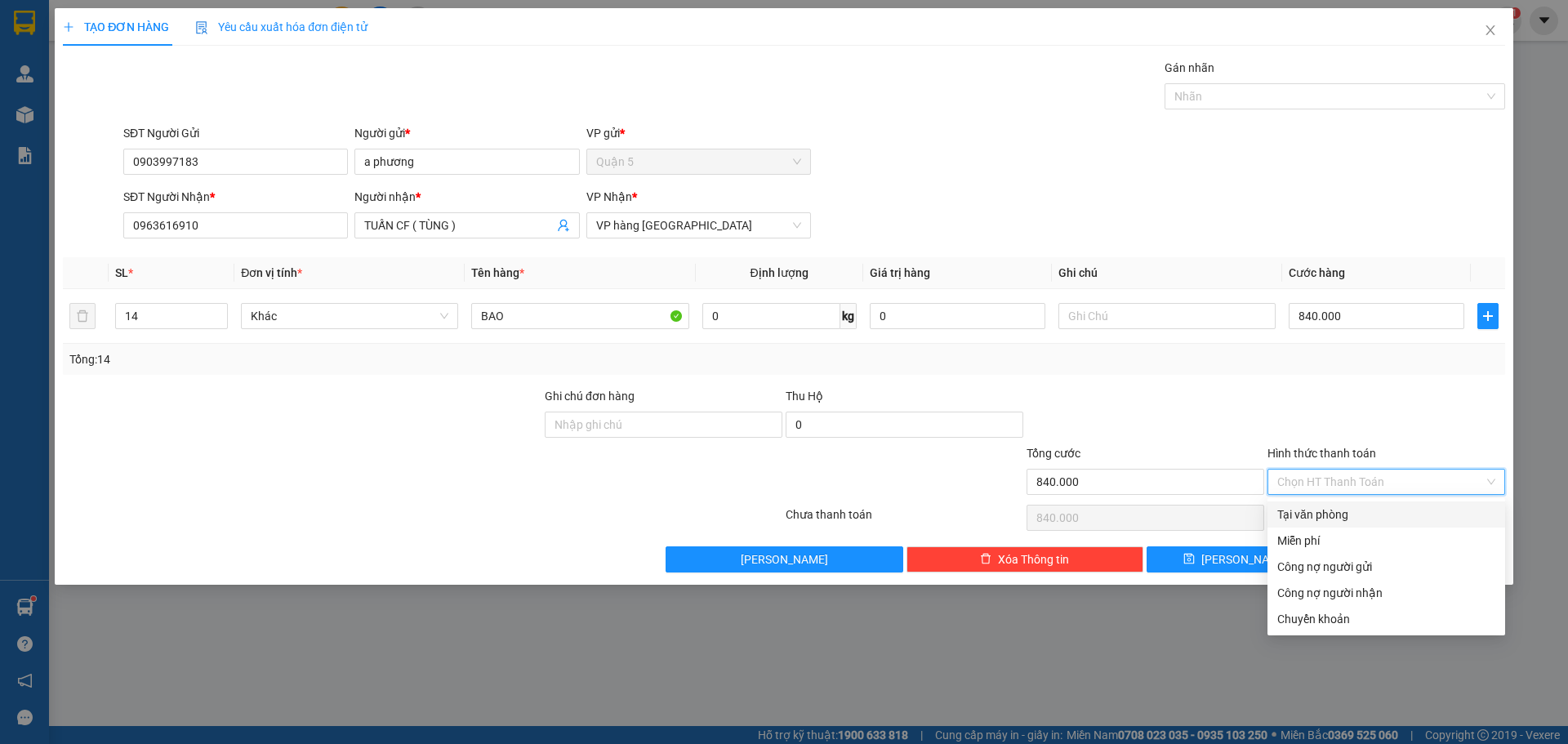
click at [1304, 508] on div "Tại văn phòng" at bounding box center [1386, 514] width 218 height 18
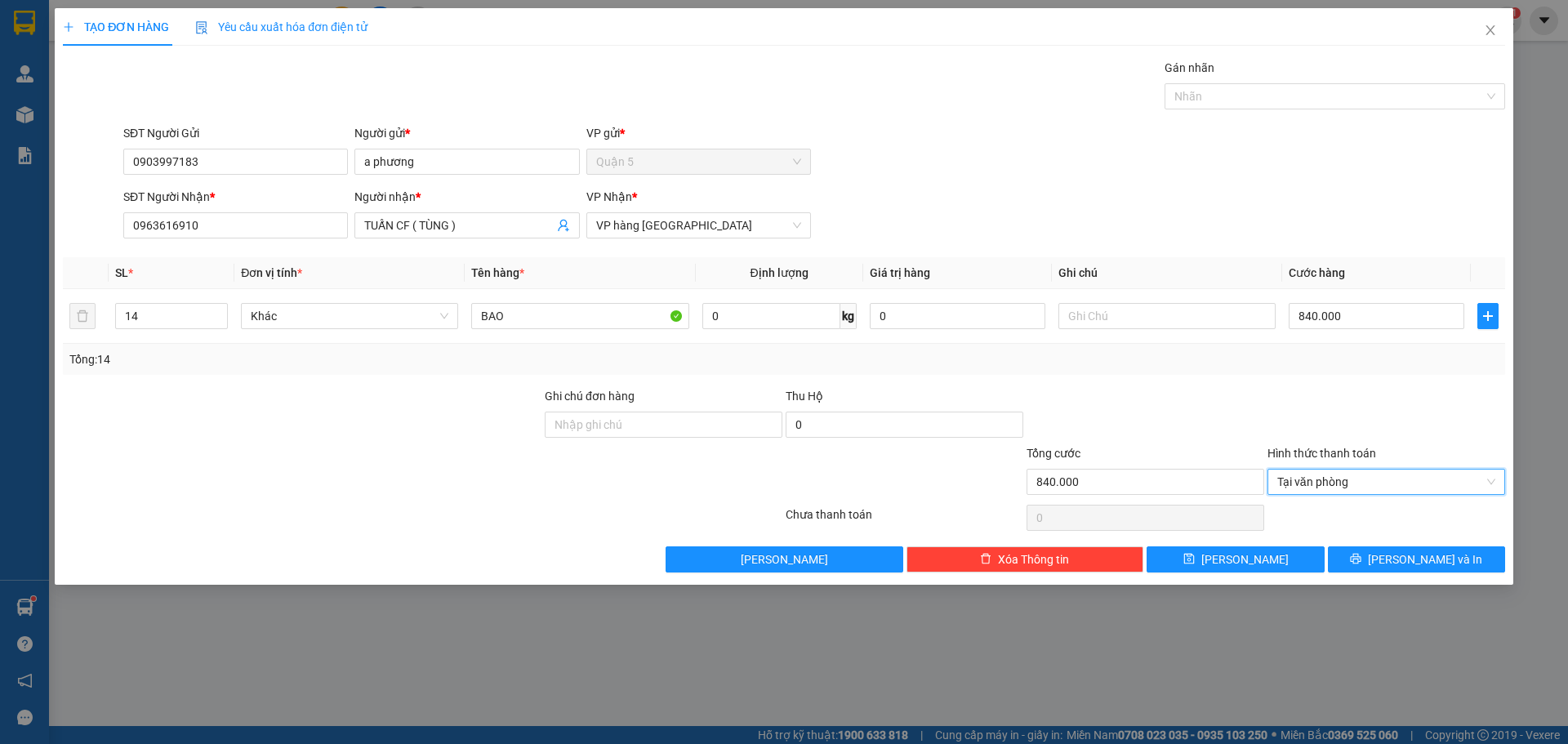
click at [1339, 543] on div "Transit Pickup Surcharge Ids Transit Deliver Surcharge Ids Transit Deliver Surc…" at bounding box center [784, 316] width 1443 height 514
click at [1341, 558] on button "[PERSON_NAME] và In" at bounding box center [1417, 559] width 177 height 26
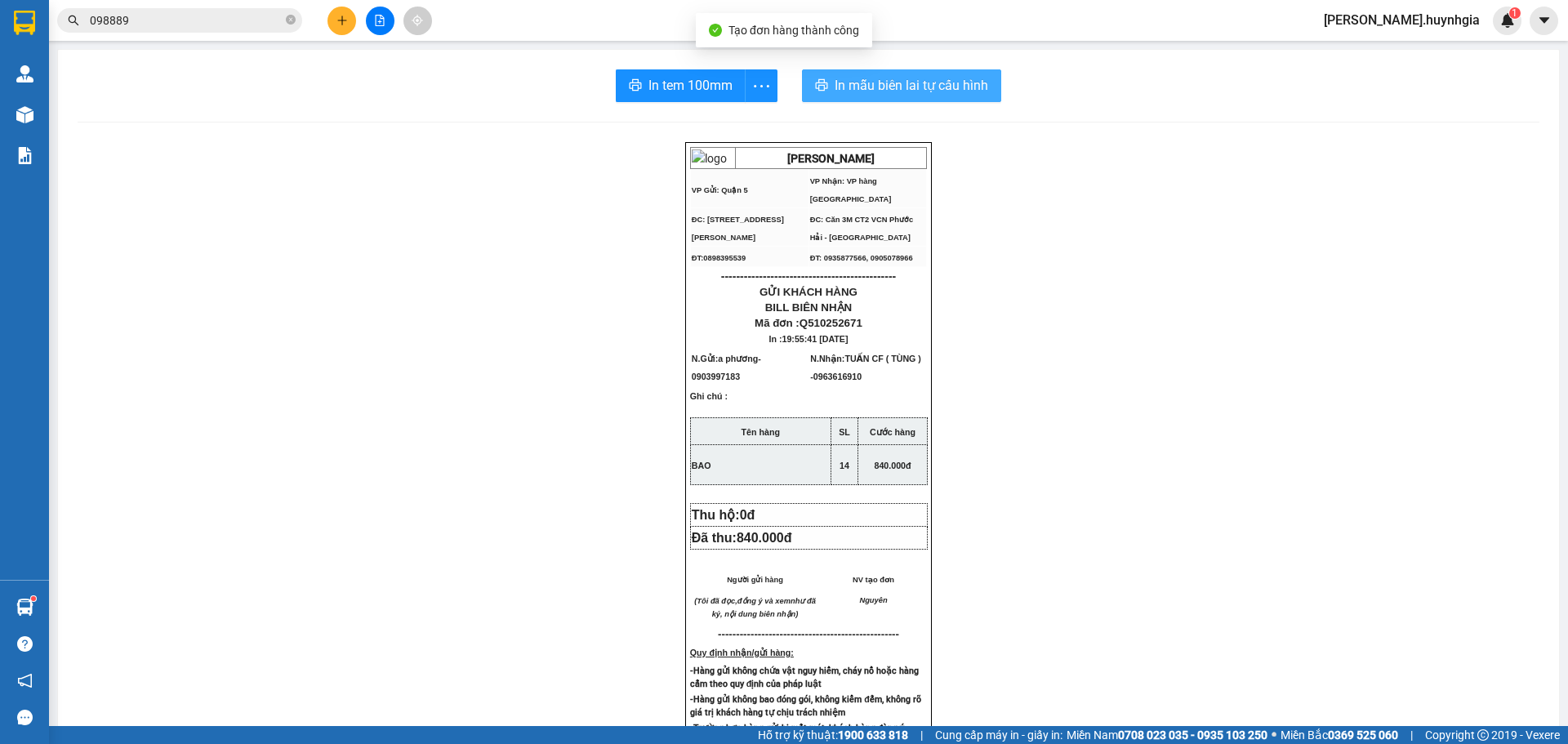
click at [913, 86] on span "In mẫu biên lai tự cấu hình" at bounding box center [912, 85] width 154 height 20
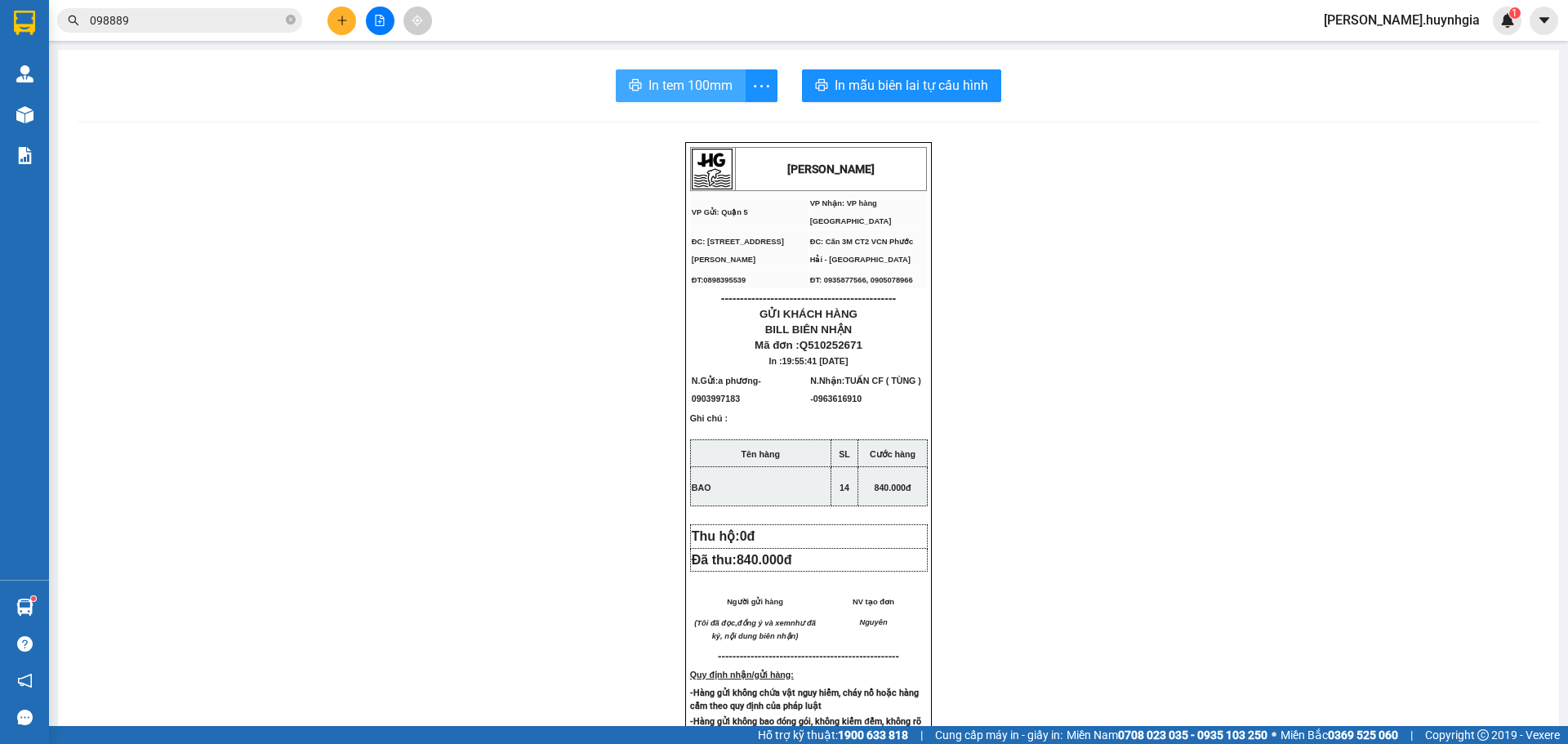
click at [681, 79] on span "In tem 100mm" at bounding box center [690, 85] width 84 height 20
